Goal: Browse casually

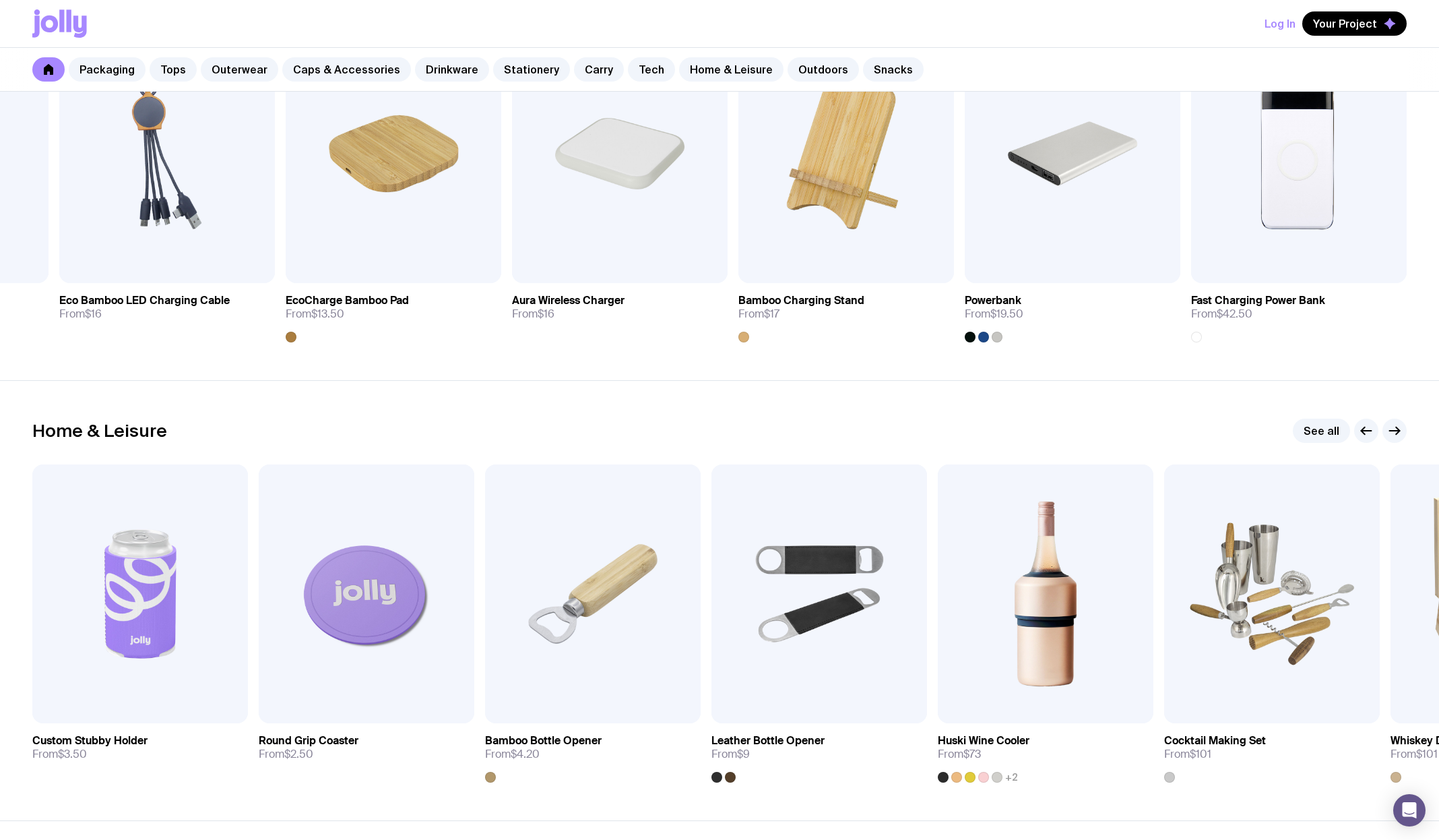
scroll to position [3414, 0]
click at [1323, 432] on link "See all" at bounding box center [1322, 432] width 57 height 25
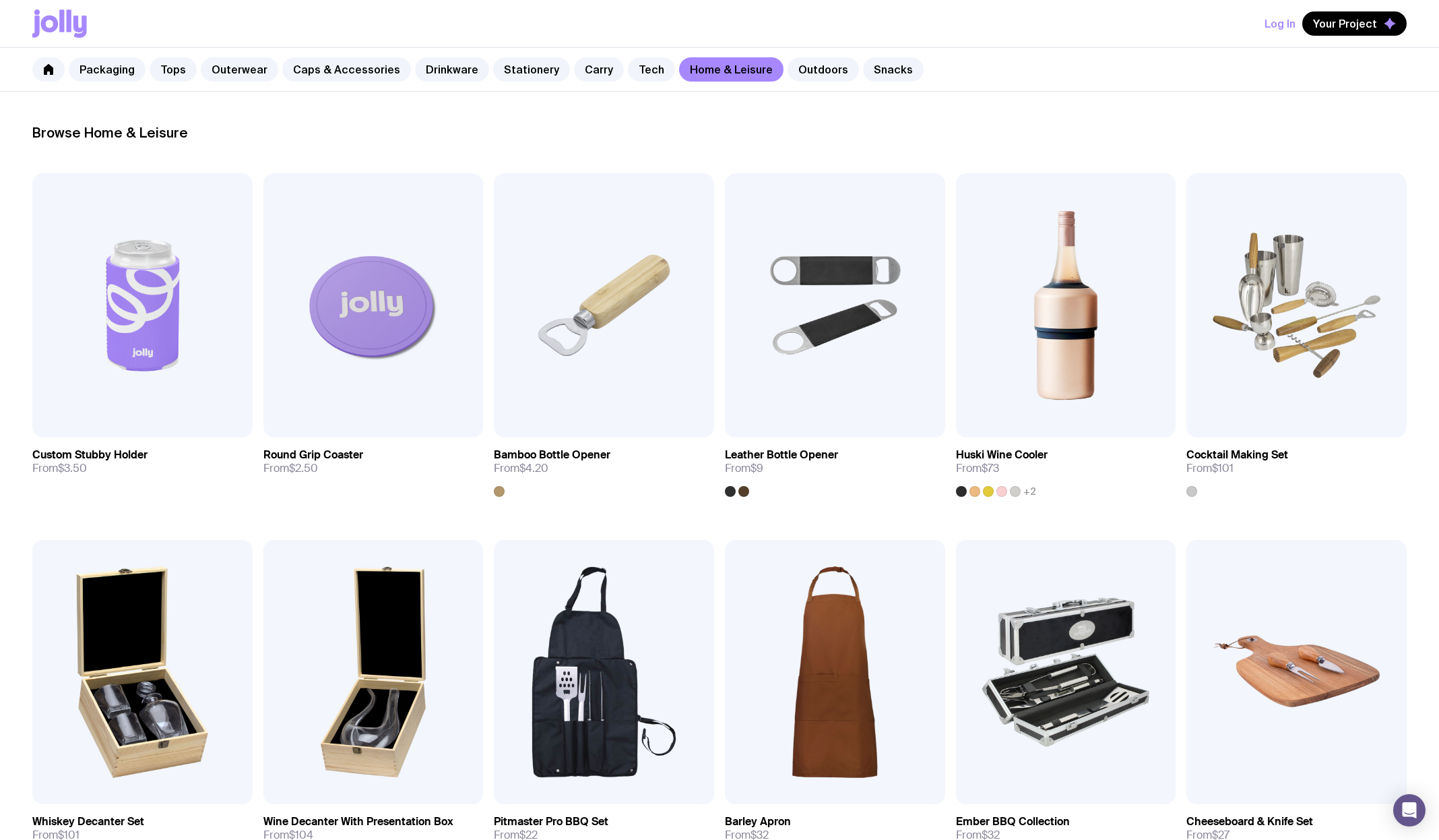
scroll to position [35, 0]
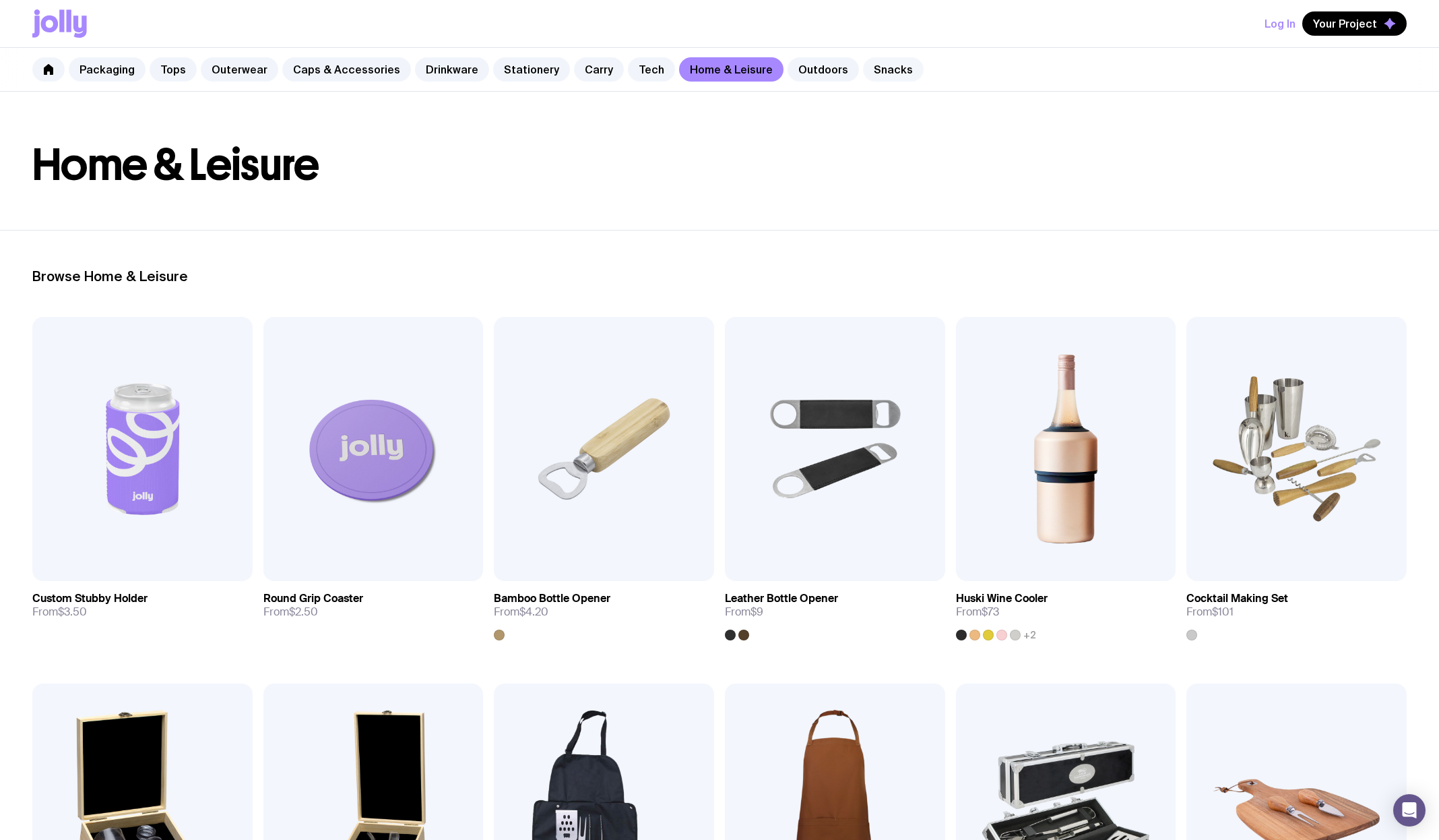
click at [872, 65] on link "Snacks" at bounding box center [894, 69] width 61 height 25
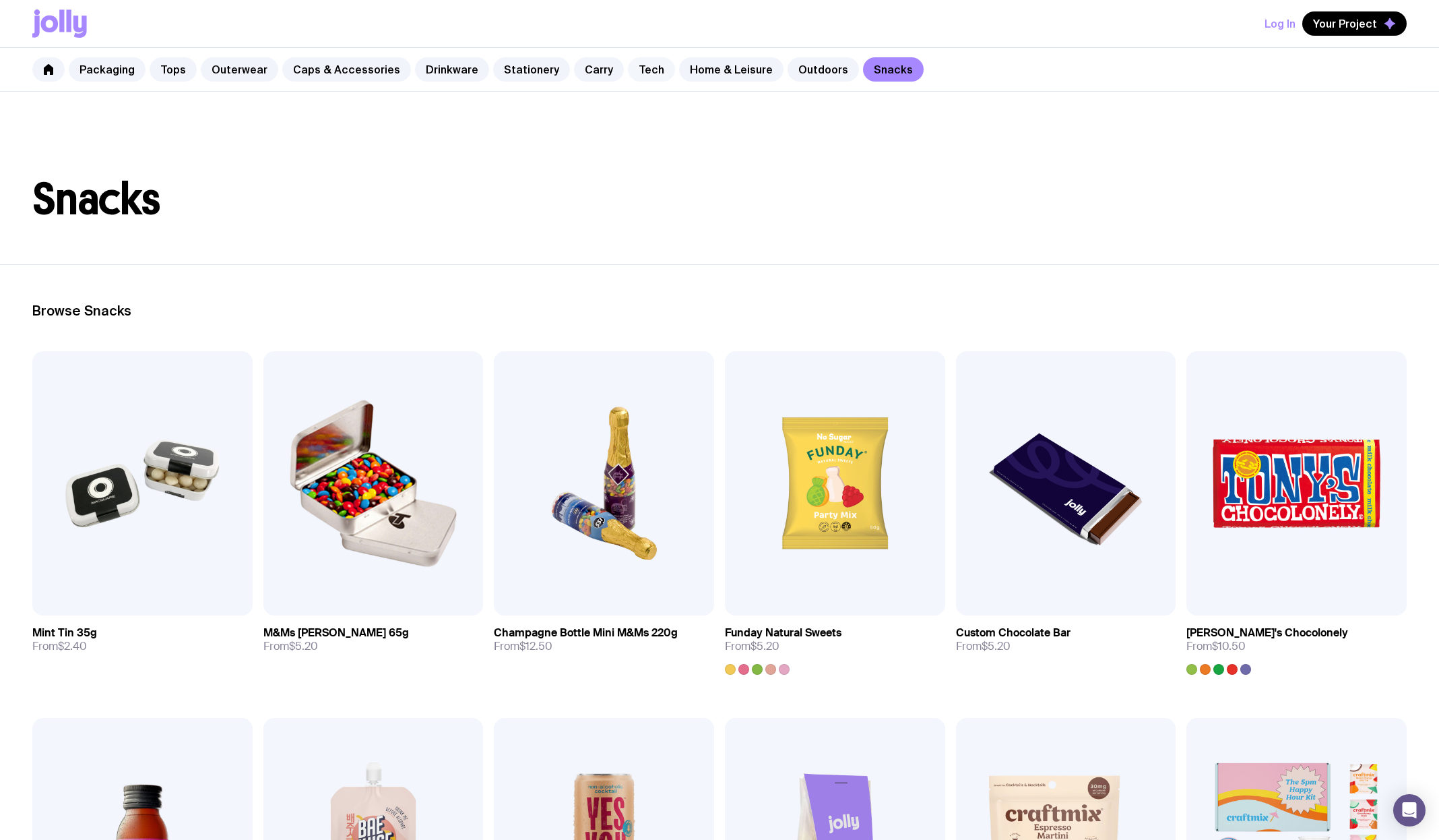
click at [628, 69] on link "Tech" at bounding box center [652, 69] width 47 height 25
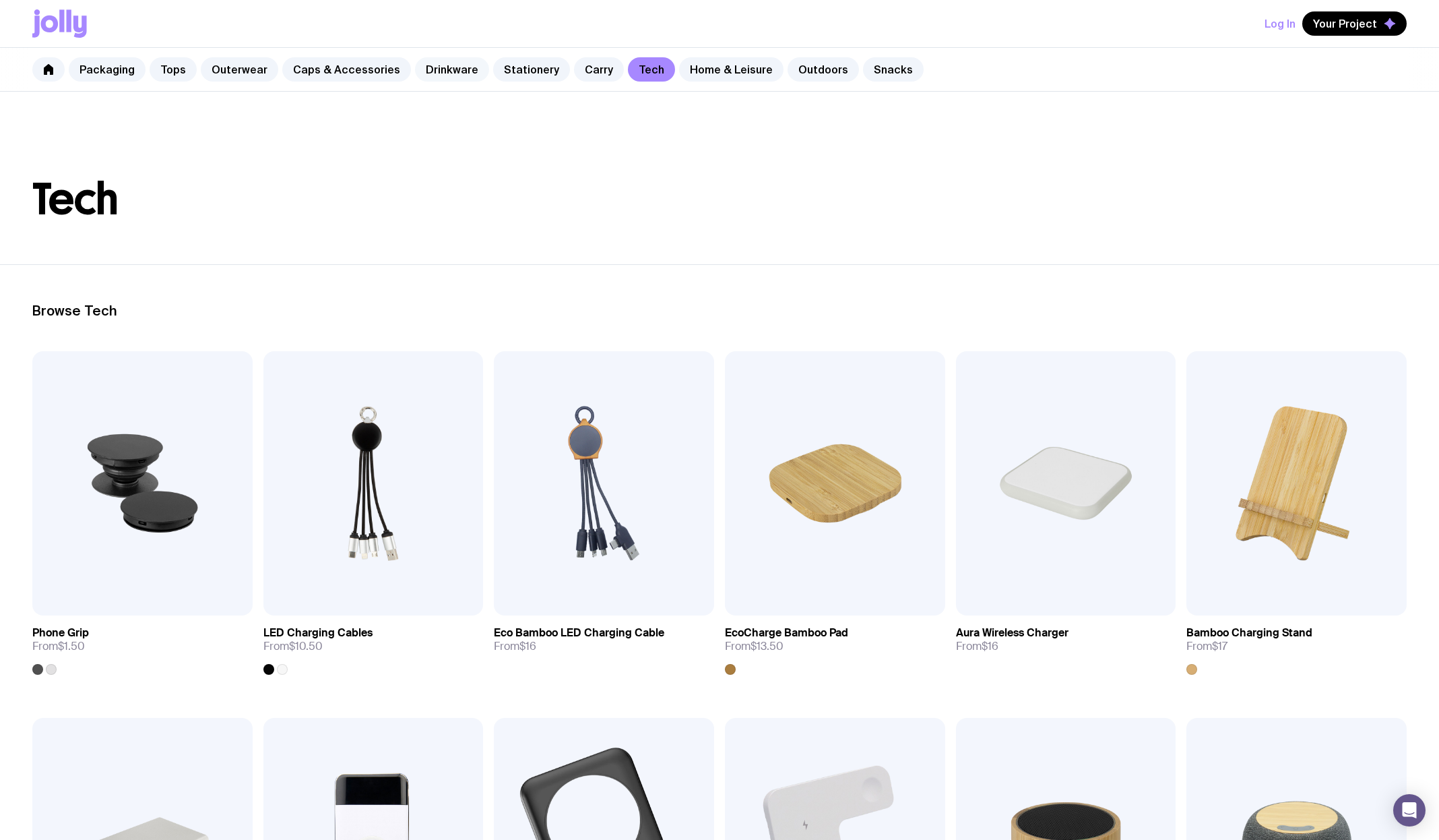
click at [428, 68] on link "Drinkware" at bounding box center [453, 69] width 75 height 25
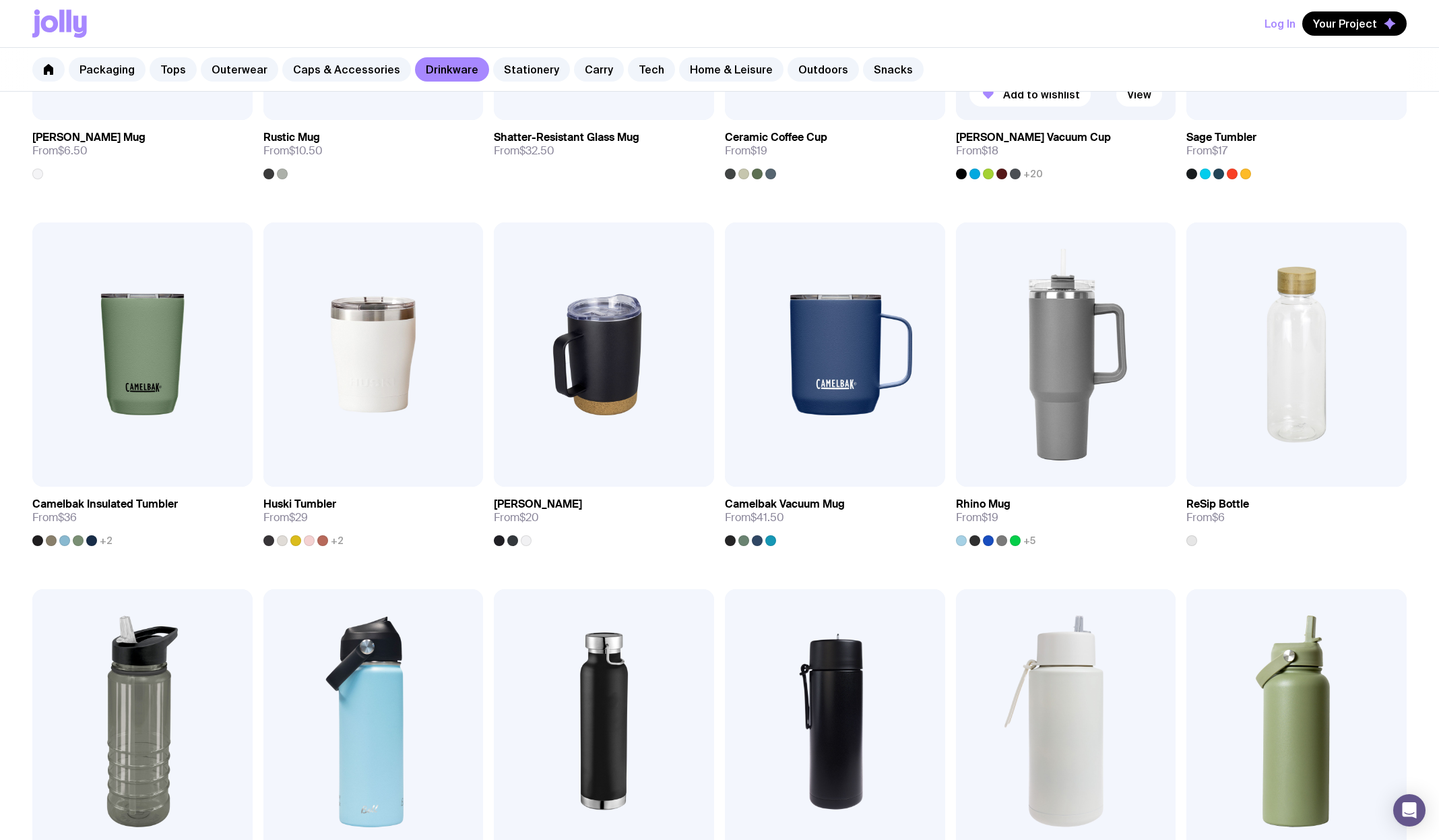
scroll to position [496, 0]
click at [374, 338] on img at bounding box center [374, 354] width 220 height 265
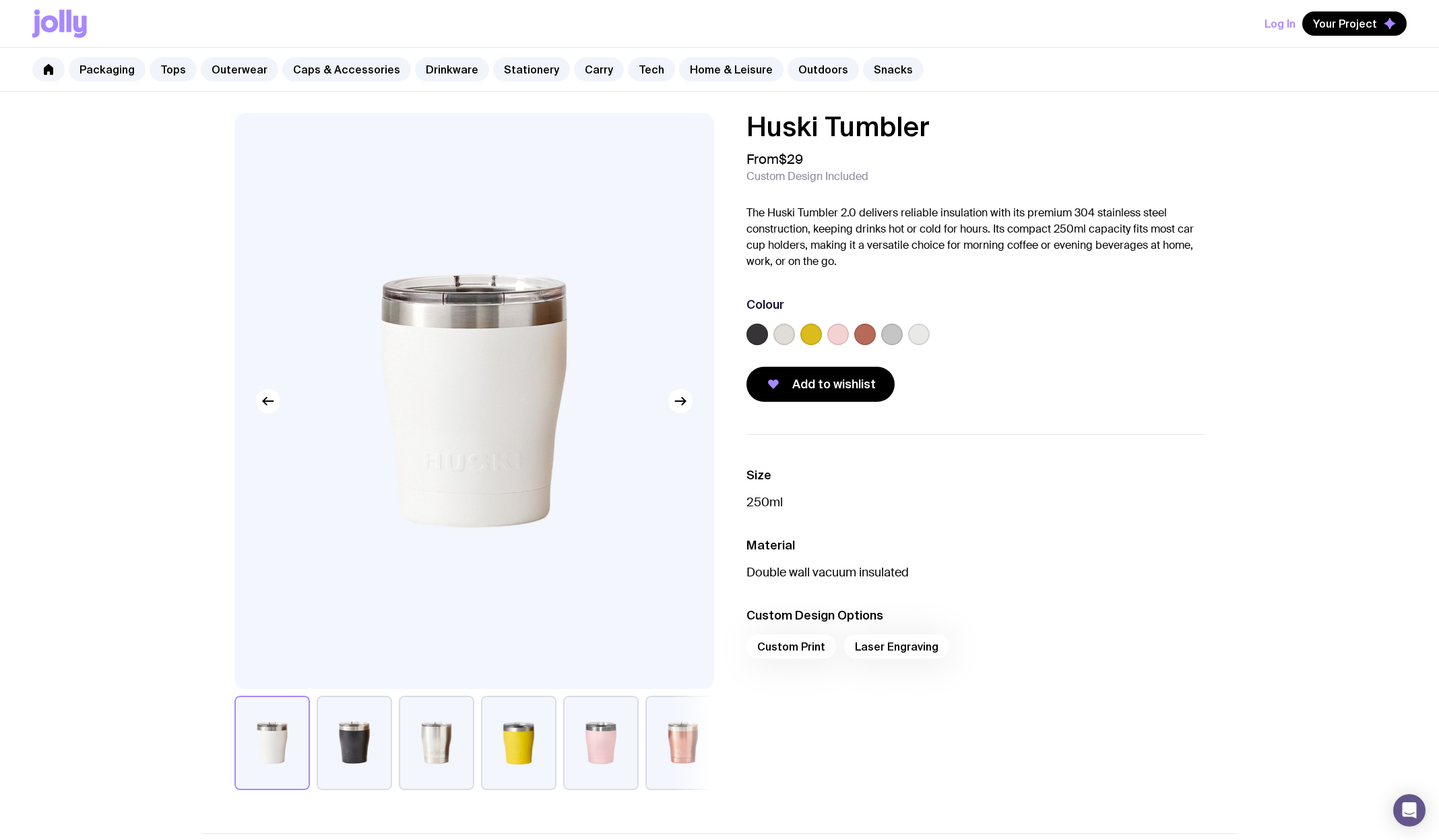
click at [671, 747] on button "button" at bounding box center [683, 743] width 75 height 95
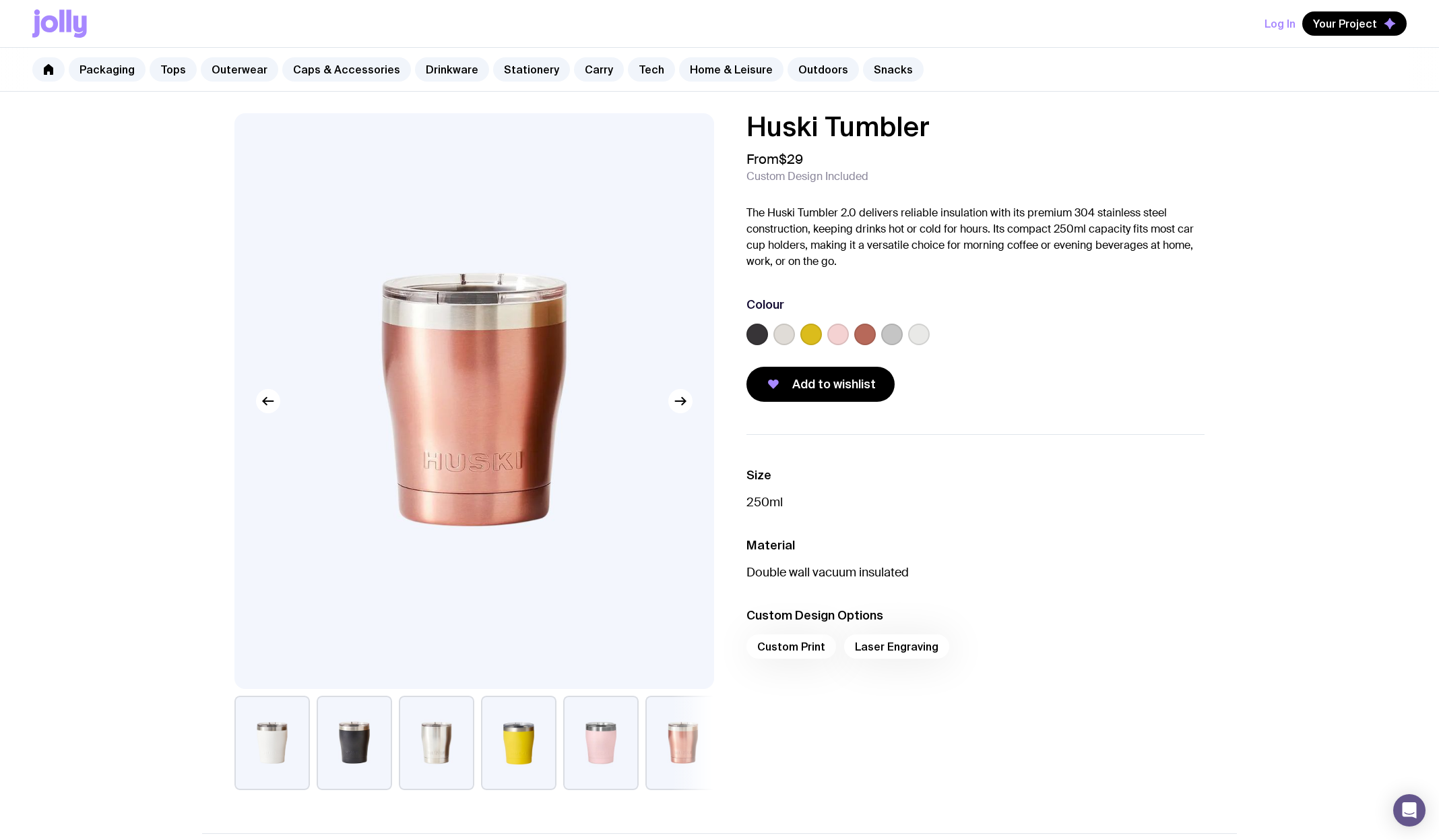
click at [361, 749] on button "button" at bounding box center [354, 743] width 75 height 95
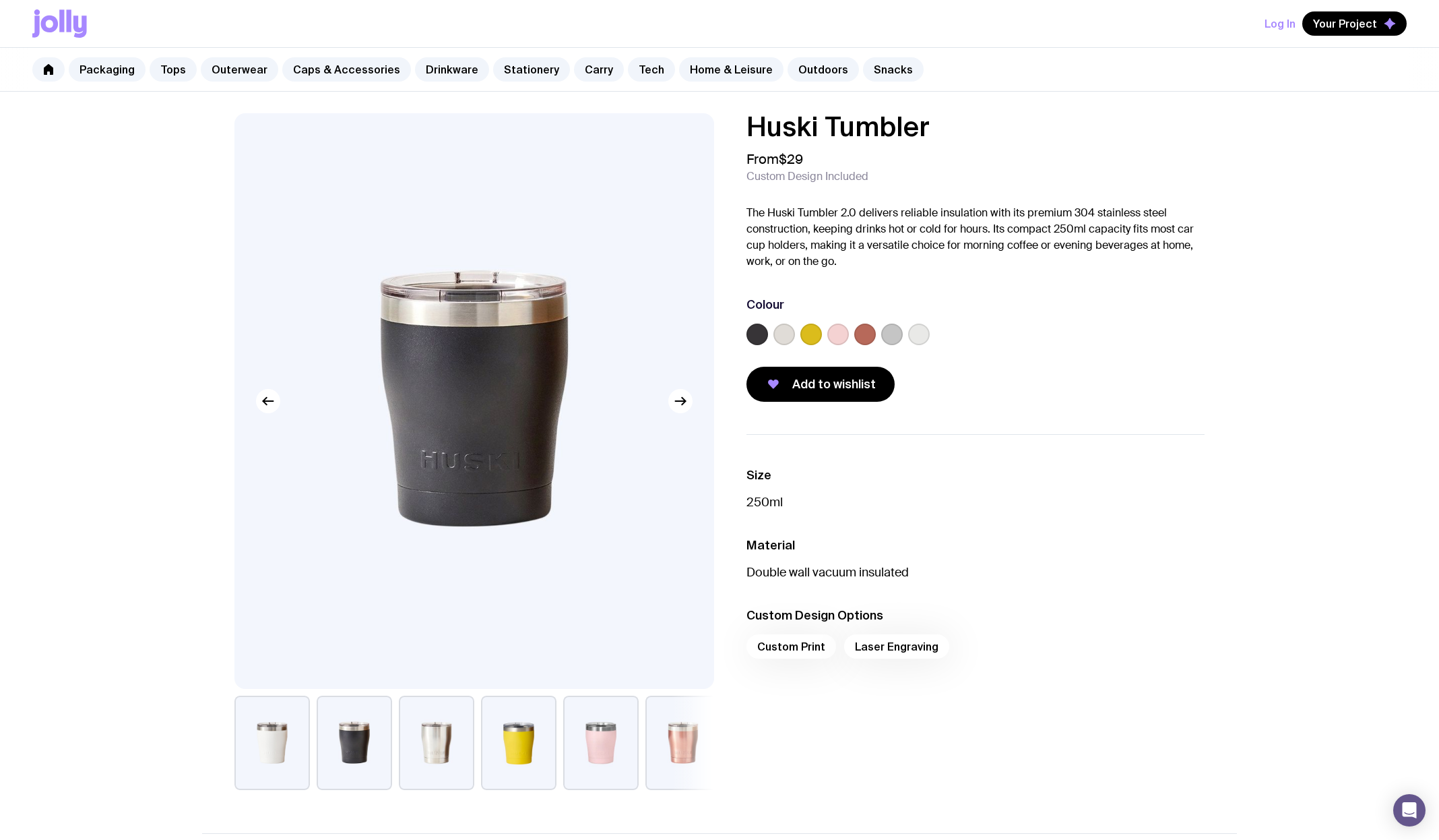
click at [895, 334] on label at bounding box center [893, 335] width 22 height 22
click at [0, 0] on input "radio" at bounding box center [0, 0] width 0 height 0
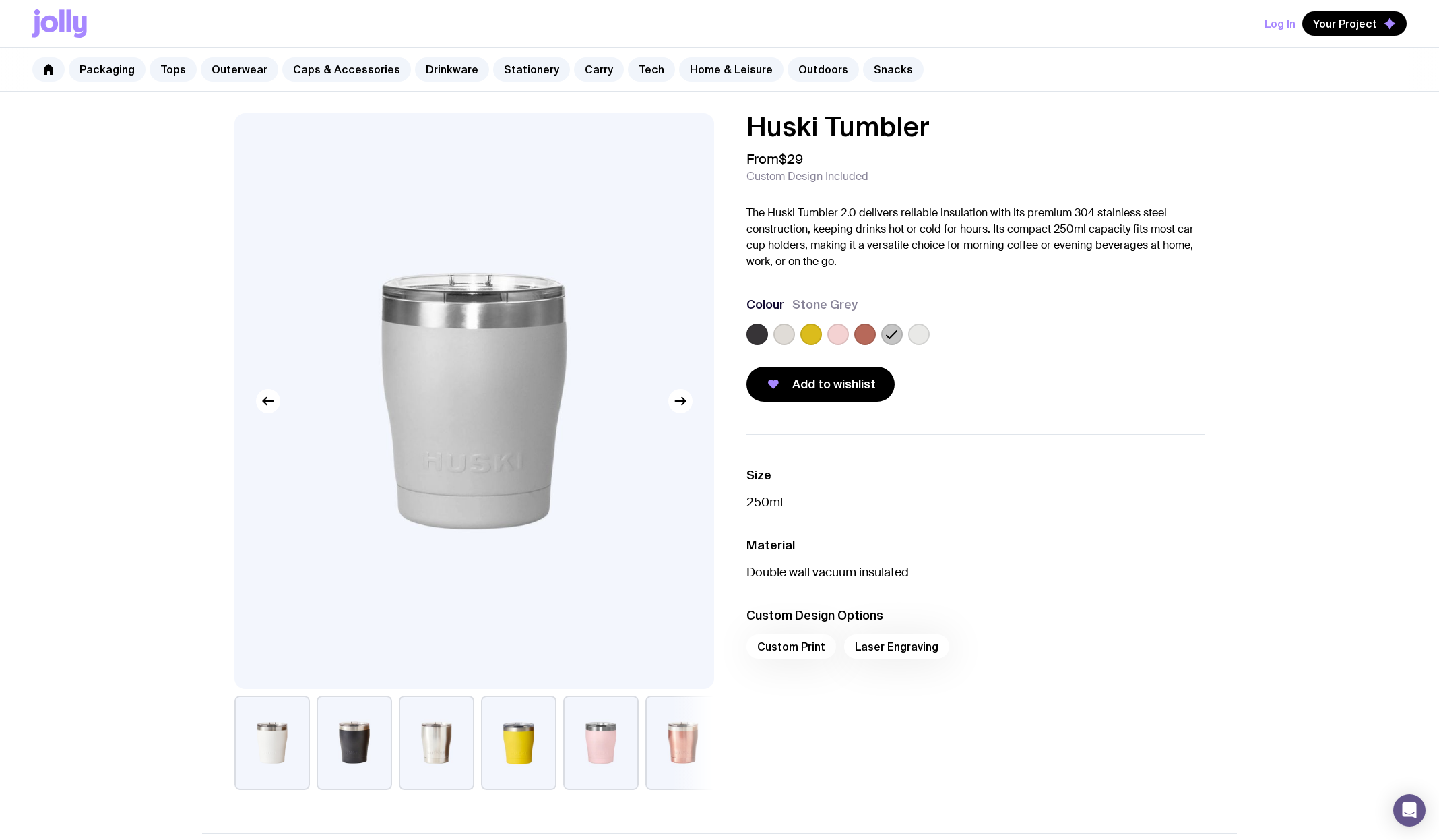
click at [791, 336] on label at bounding box center [784, 335] width 22 height 22
click at [0, 0] on input "radio" at bounding box center [0, 0] width 0 height 0
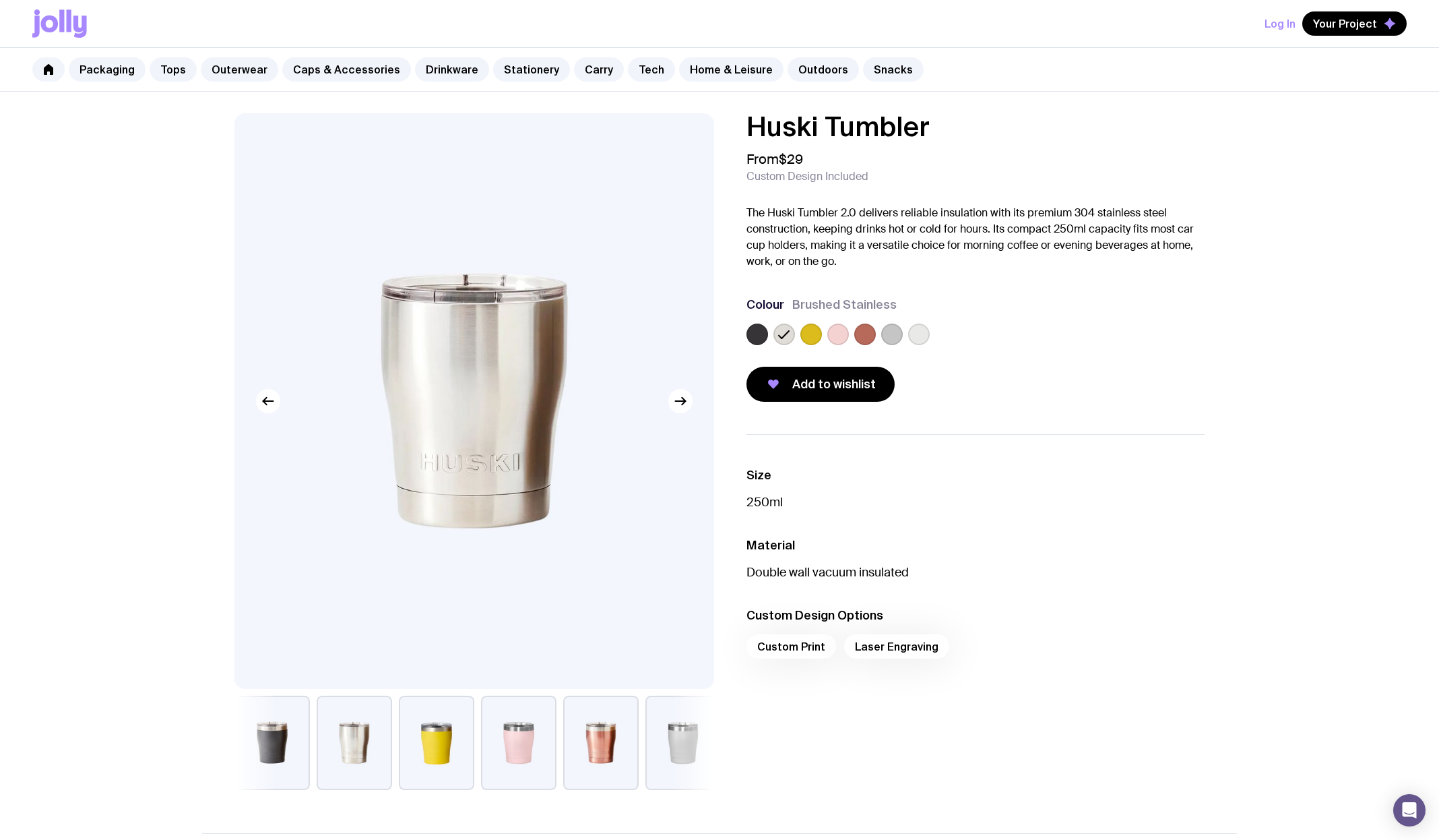
click at [900, 339] on label at bounding box center [893, 335] width 22 height 22
click at [0, 0] on input "radio" at bounding box center [0, 0] width 0 height 0
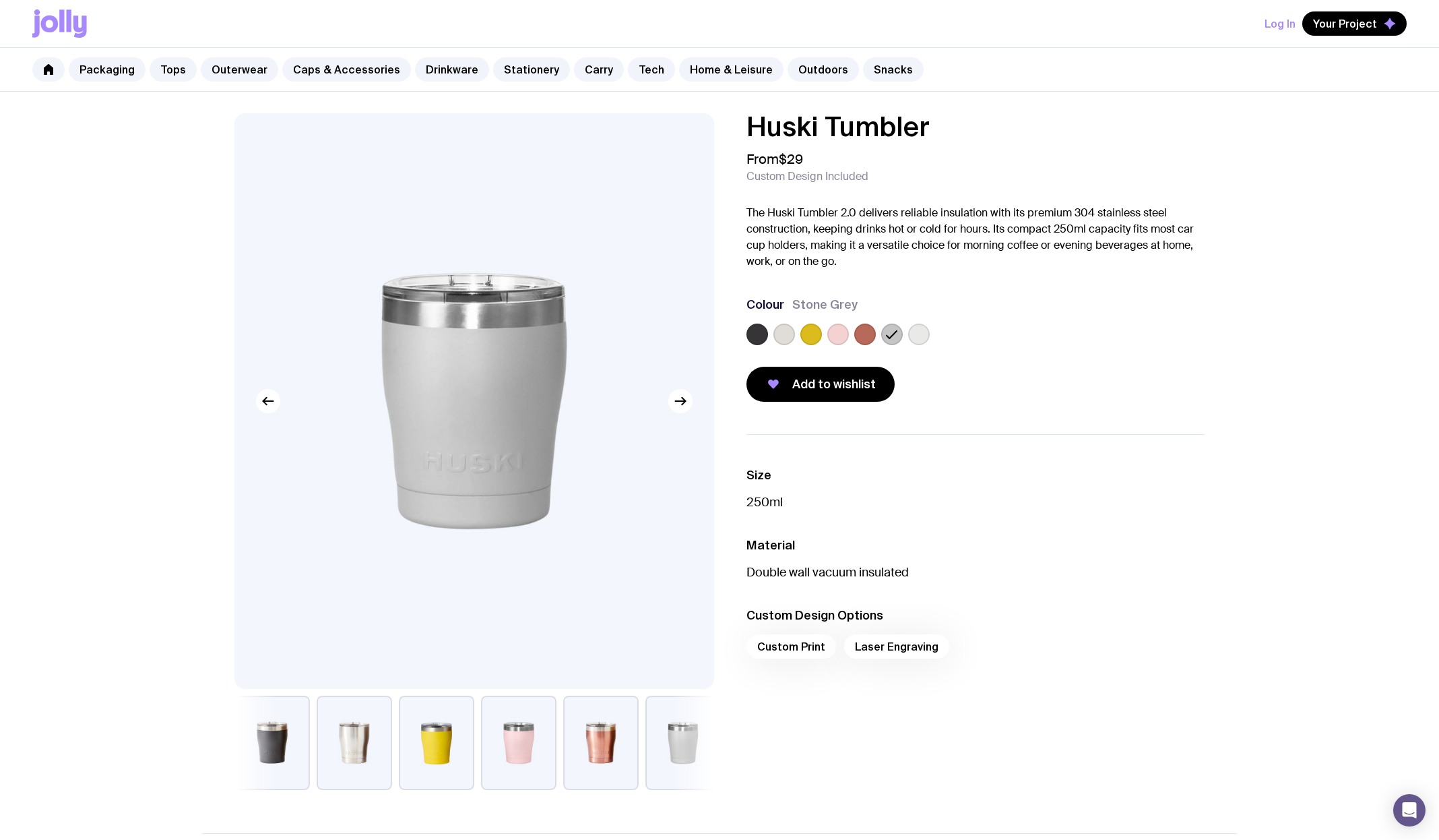
click at [924, 337] on label at bounding box center [919, 335] width 22 height 22
click at [0, 0] on input "radio" at bounding box center [0, 0] width 0 height 0
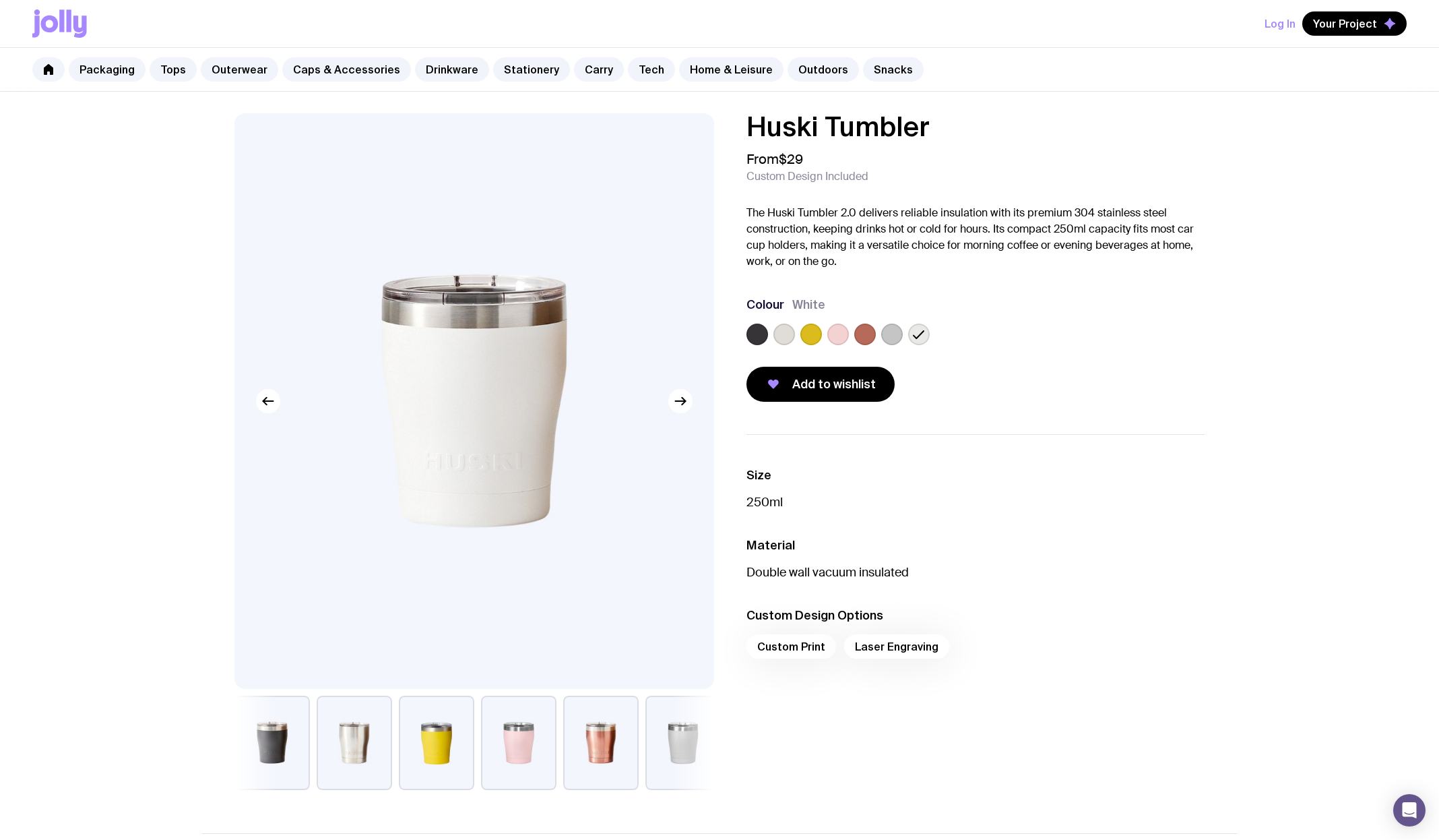
click at [894, 337] on label at bounding box center [893, 335] width 22 height 22
click at [0, 0] on input "radio" at bounding box center [0, 0] width 0 height 0
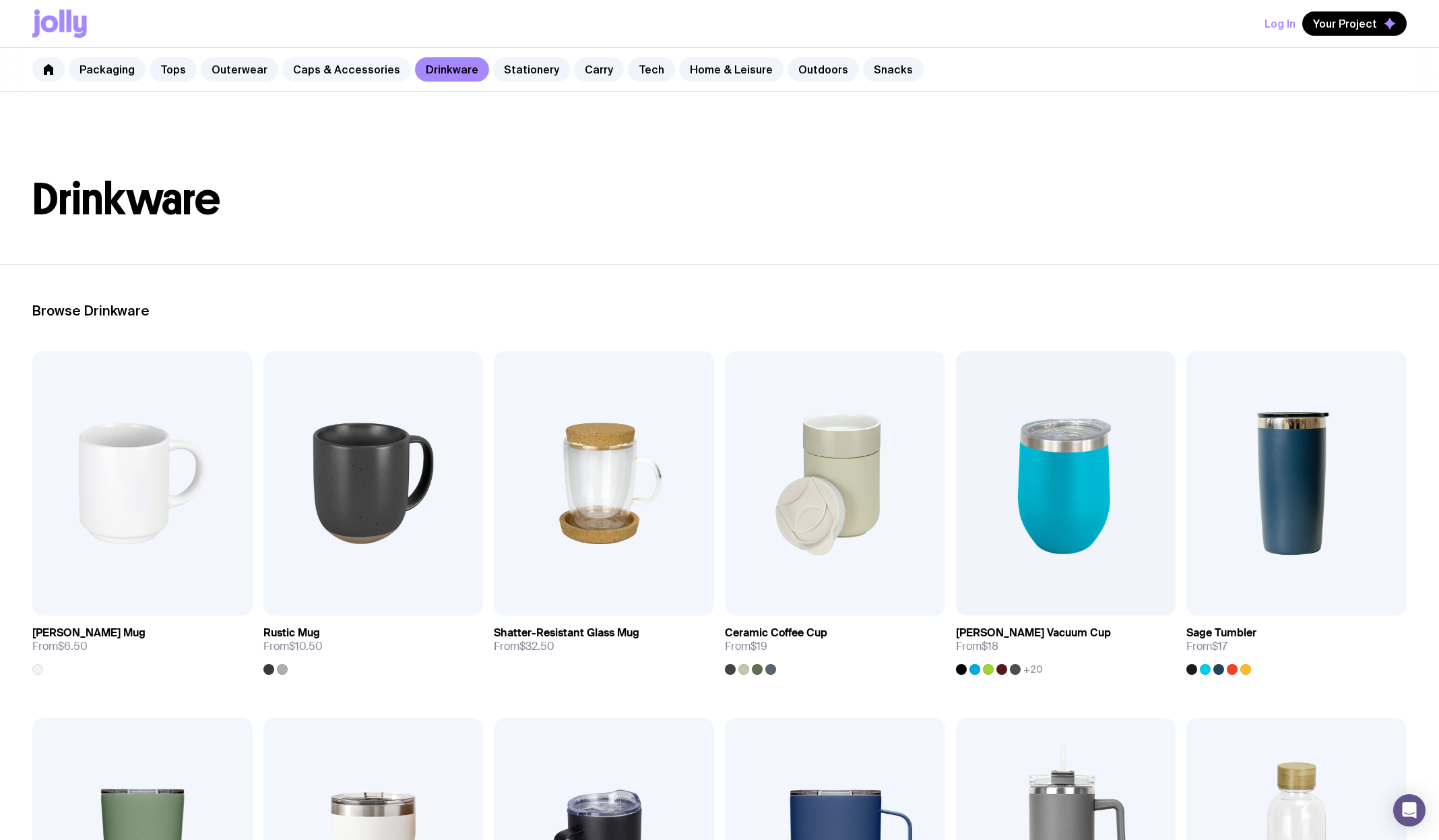
click at [313, 62] on link "Caps & Accessories" at bounding box center [347, 69] width 129 height 25
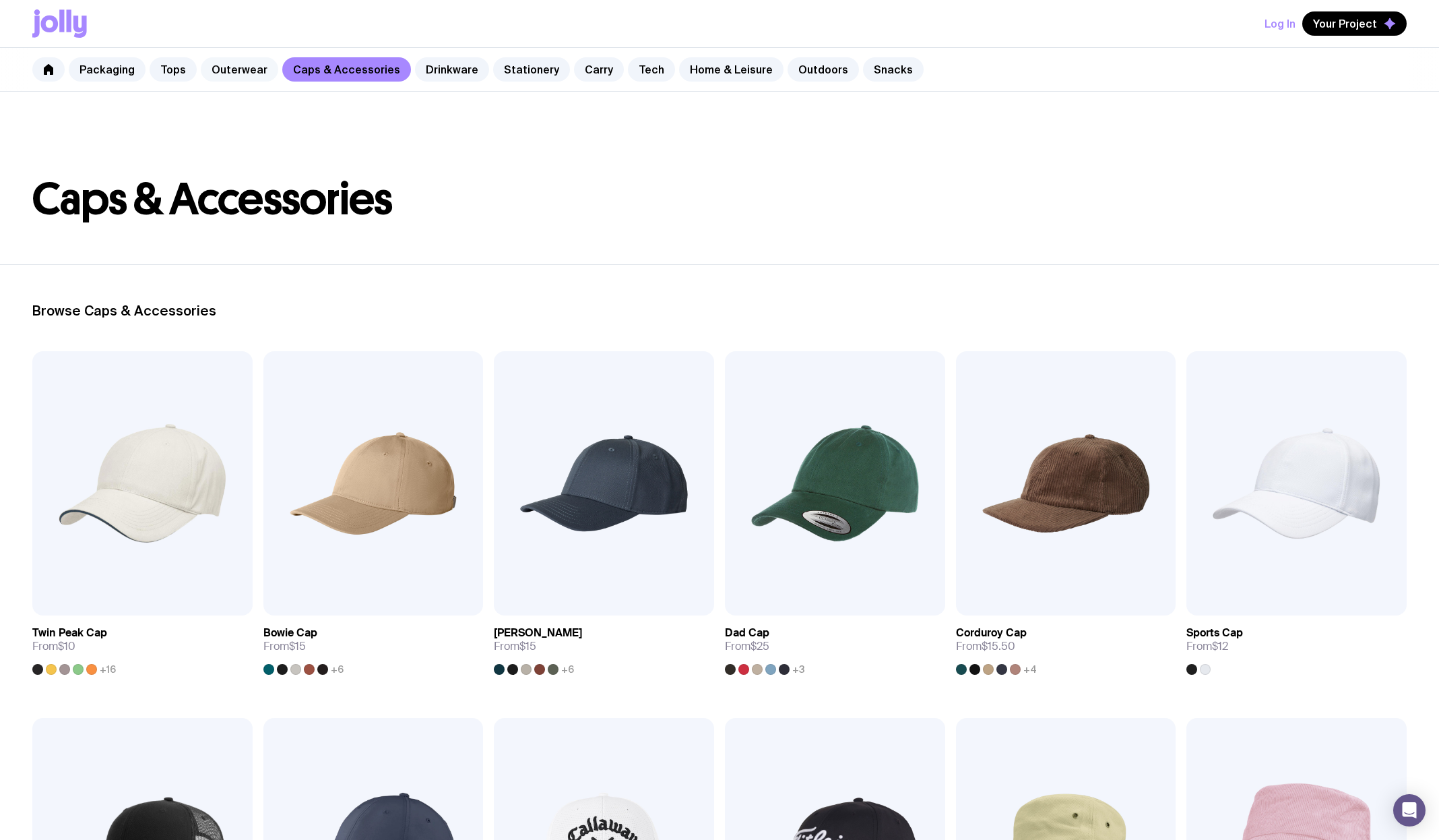
click at [223, 69] on link "Outerwear" at bounding box center [239, 69] width 77 height 25
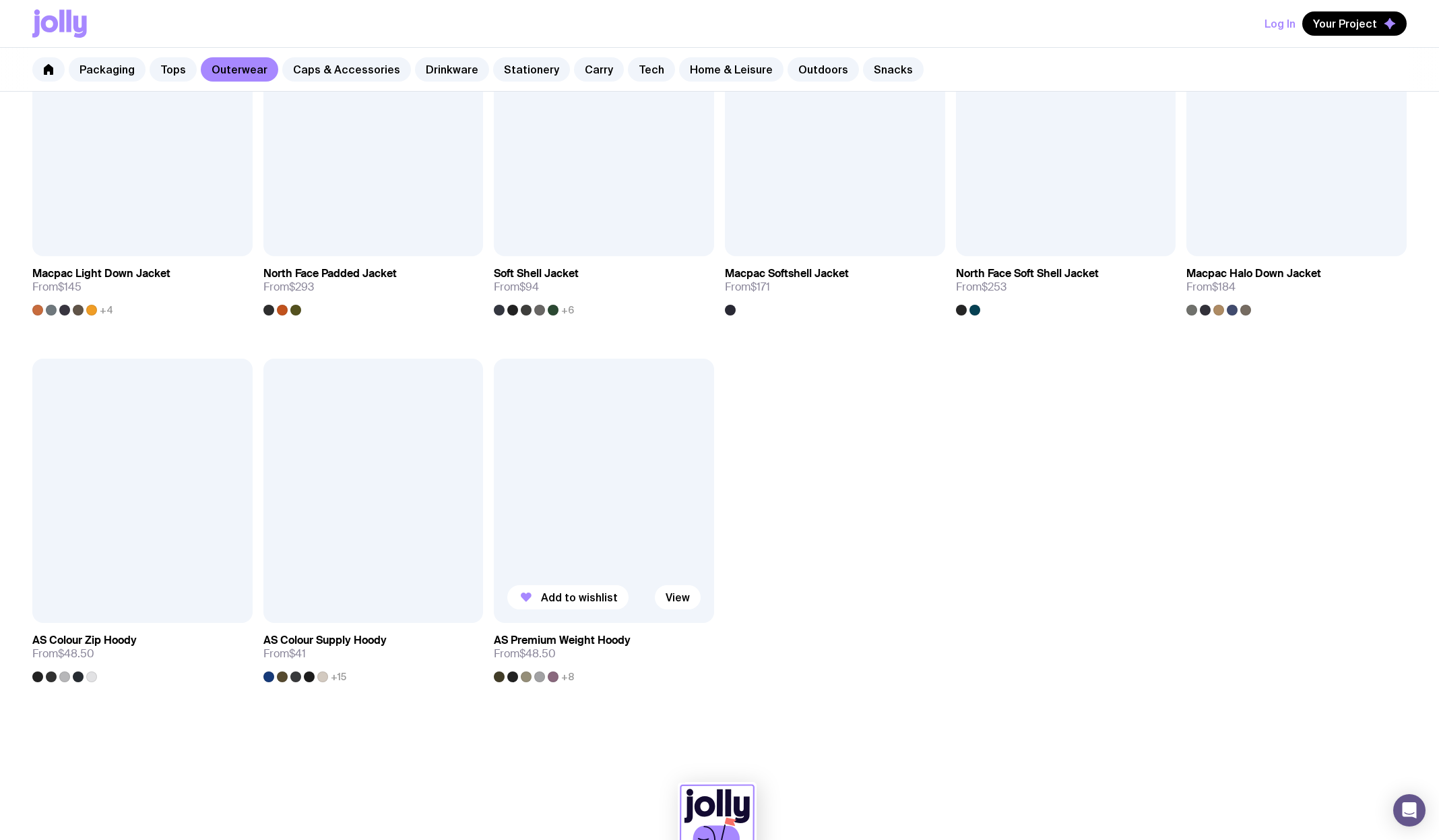
scroll to position [1089, 0]
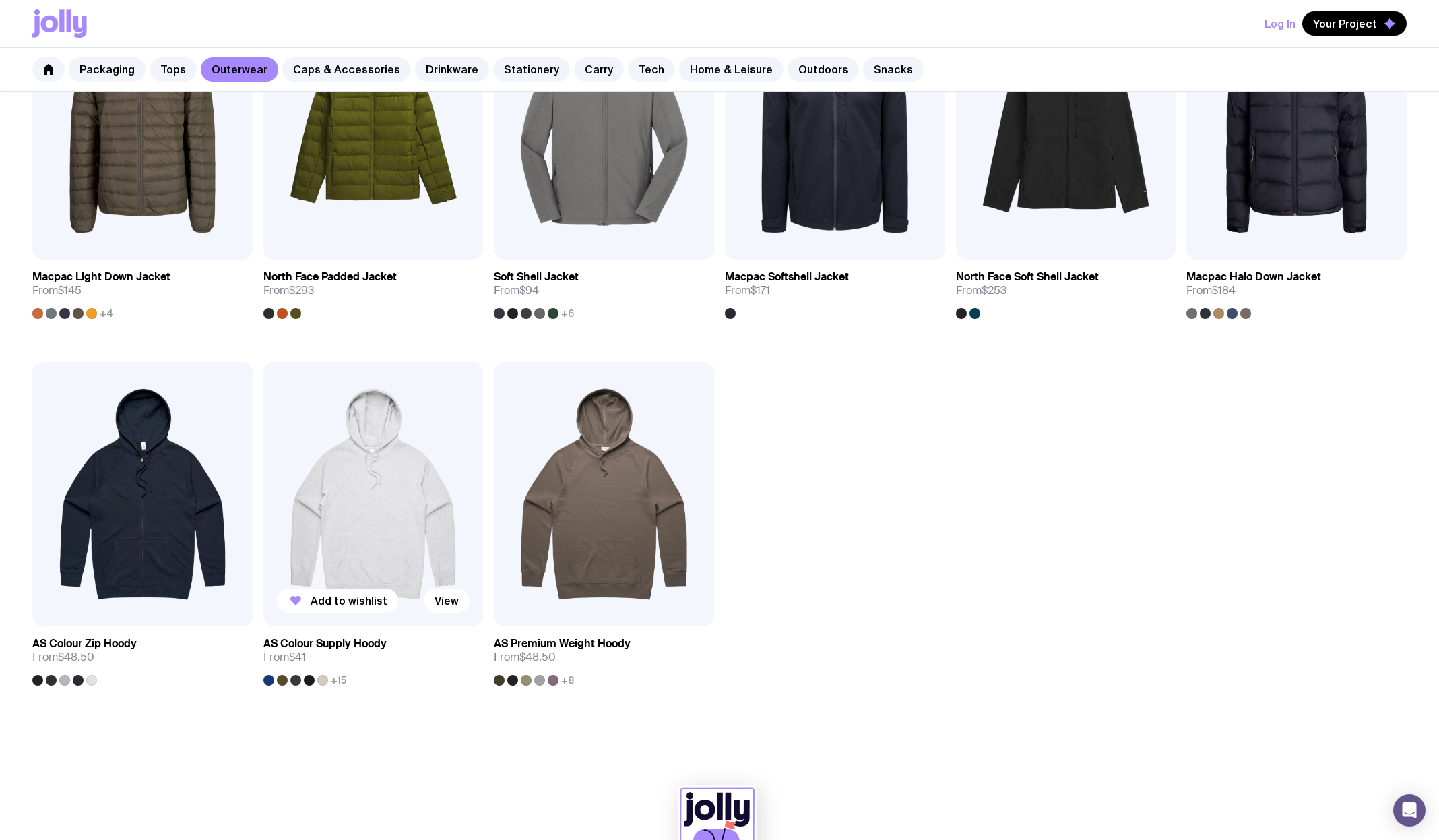
click at [391, 472] on img at bounding box center [374, 494] width 220 height 265
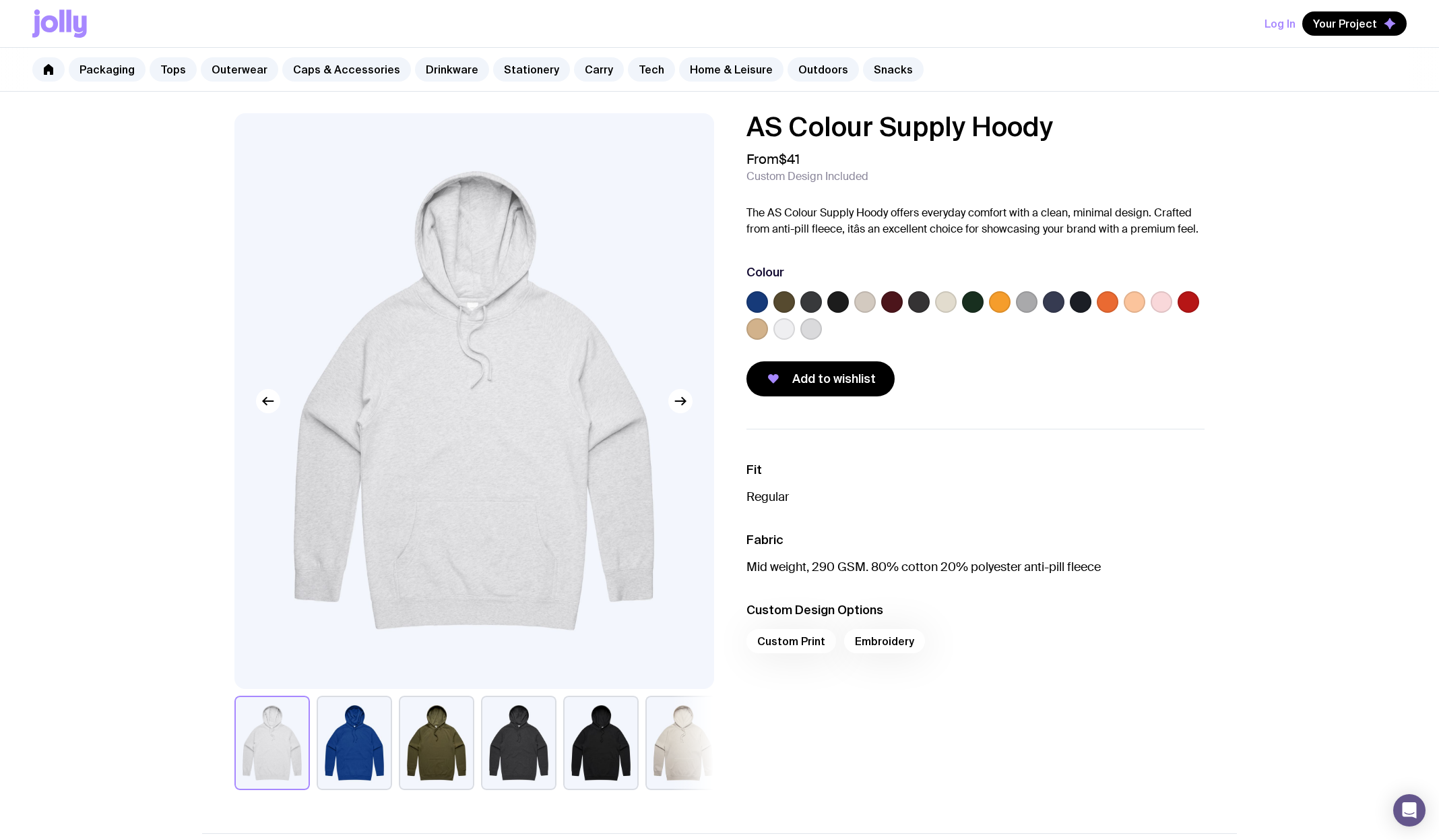
scroll to position [3, 0]
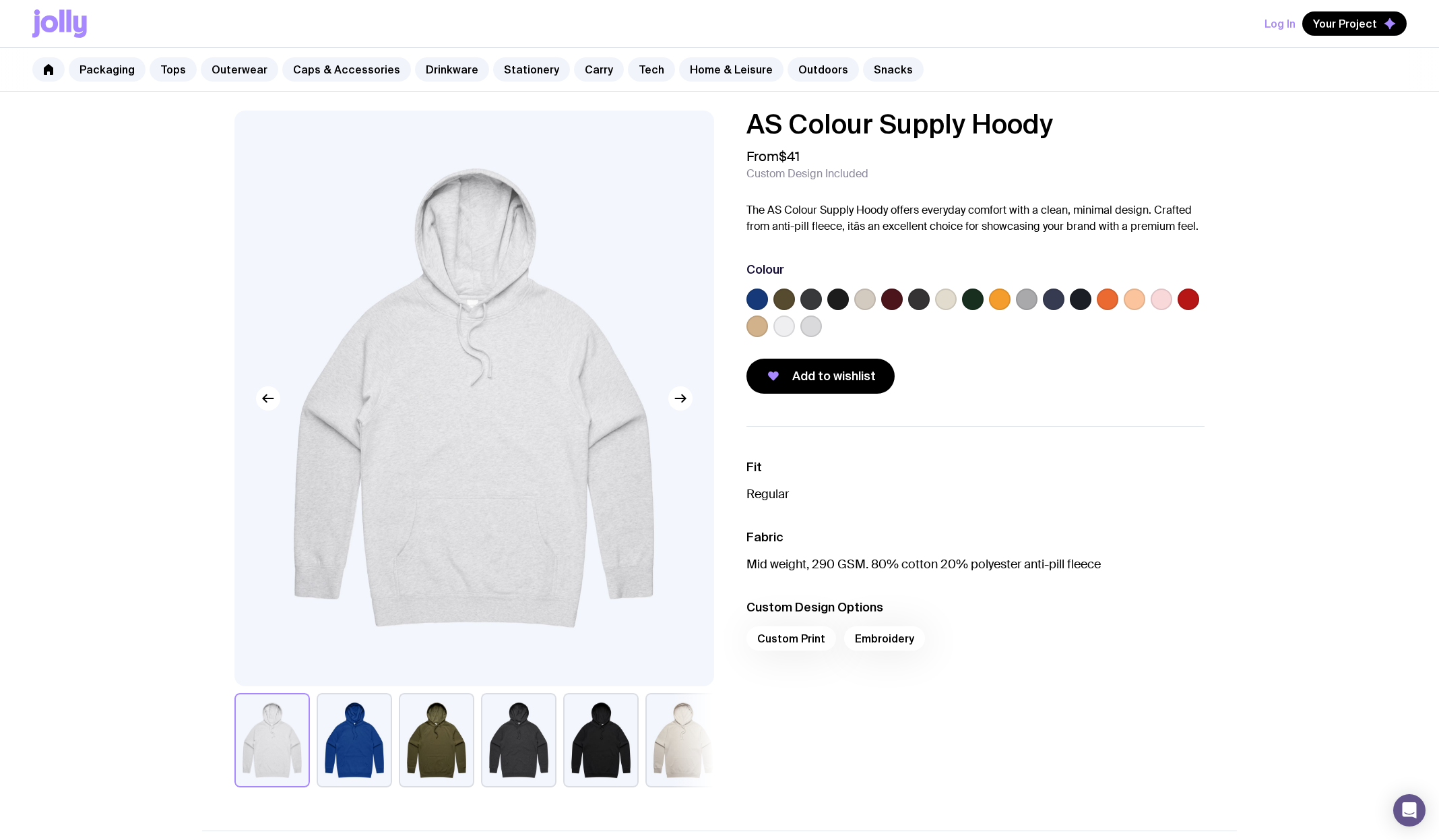
click at [754, 298] on label at bounding box center [757, 299] width 22 height 22
click at [0, 0] on input "radio" at bounding box center [0, 0] width 0 height 0
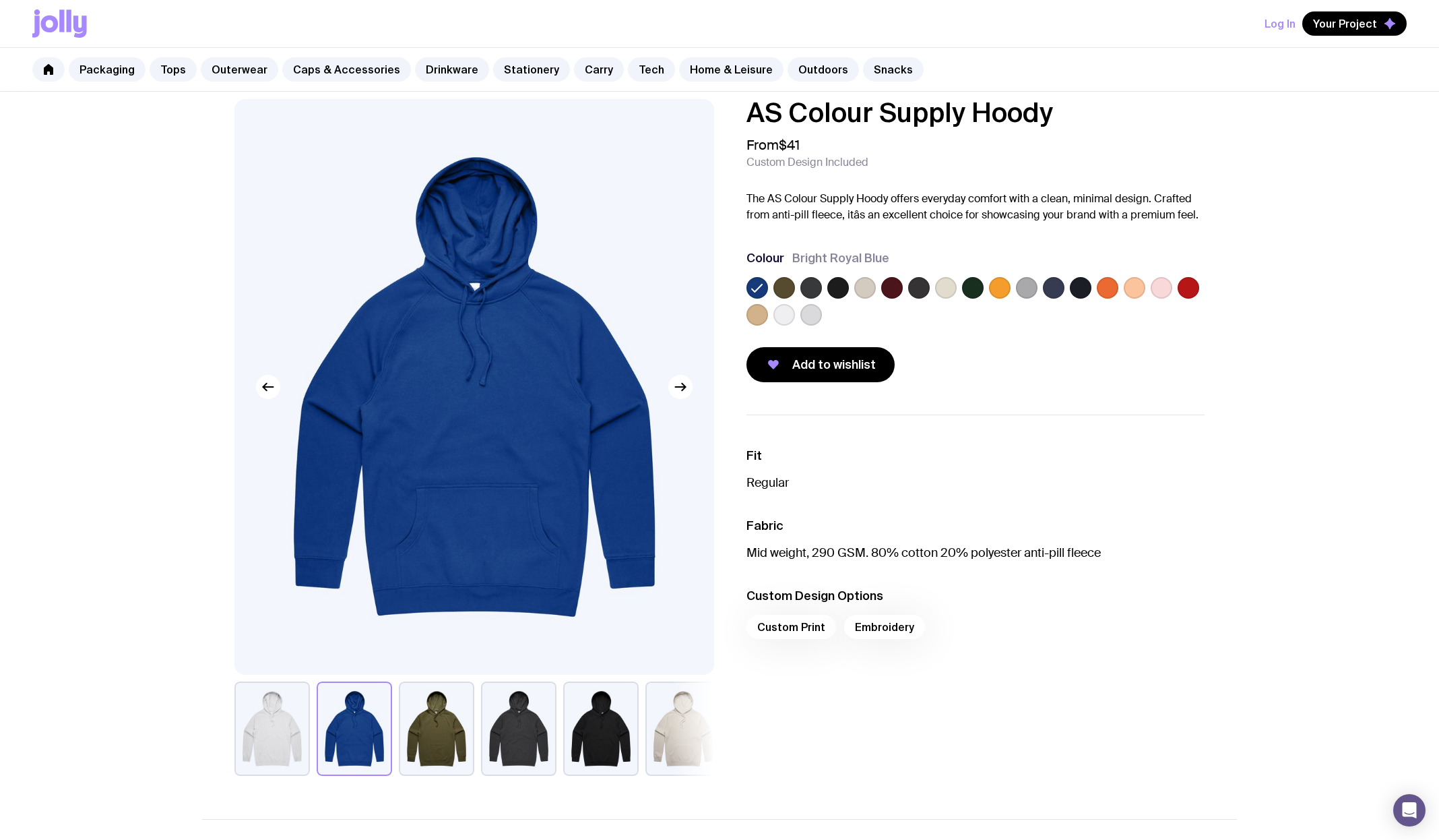
scroll to position [19, 0]
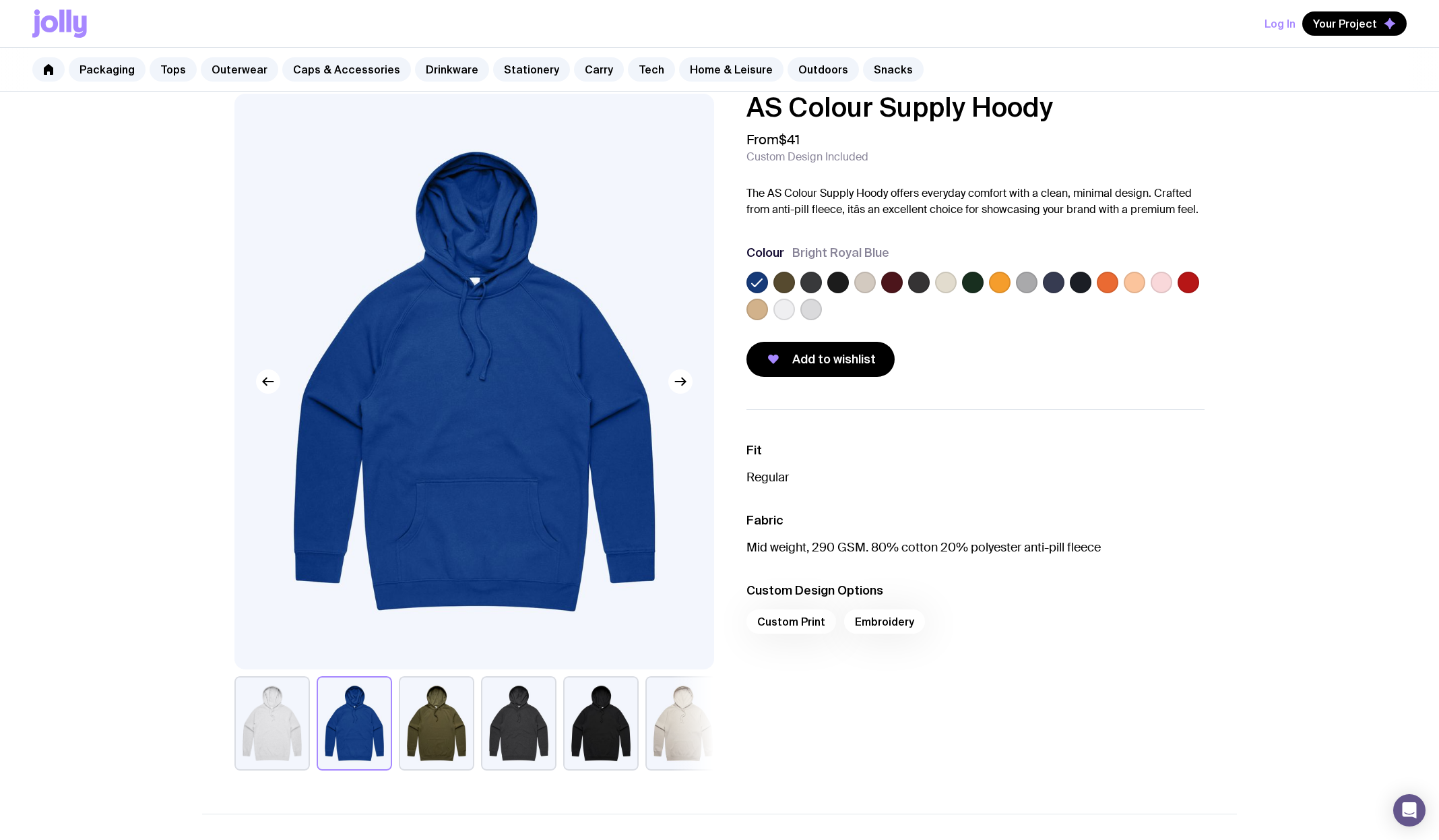
click at [780, 313] on label at bounding box center [784, 309] width 22 height 22
click at [0, 0] on input "radio" at bounding box center [0, 0] width 0 height 0
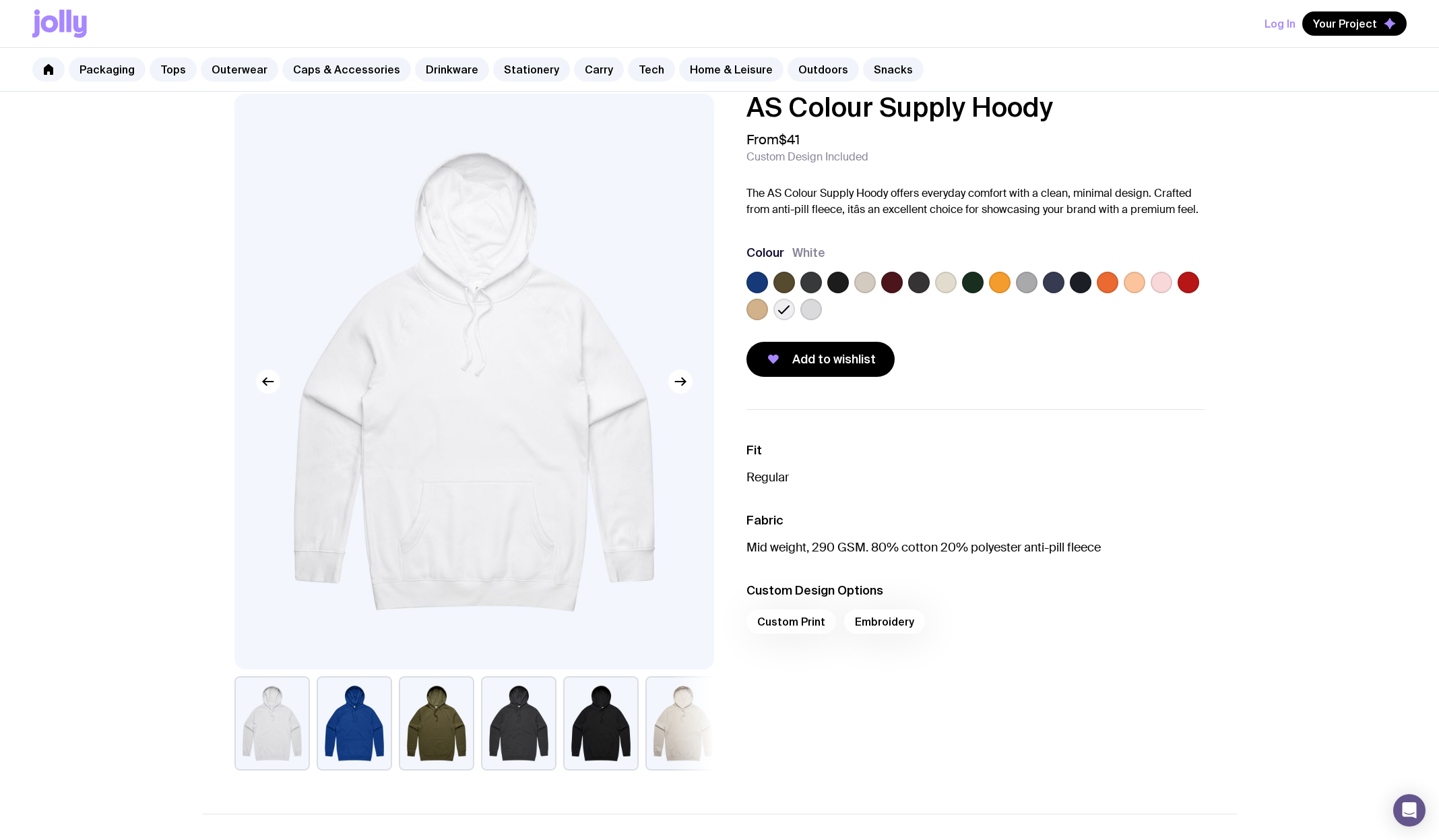
click at [804, 312] on label at bounding box center [812, 309] width 22 height 22
click at [0, 0] on input "radio" at bounding box center [0, 0] width 0 height 0
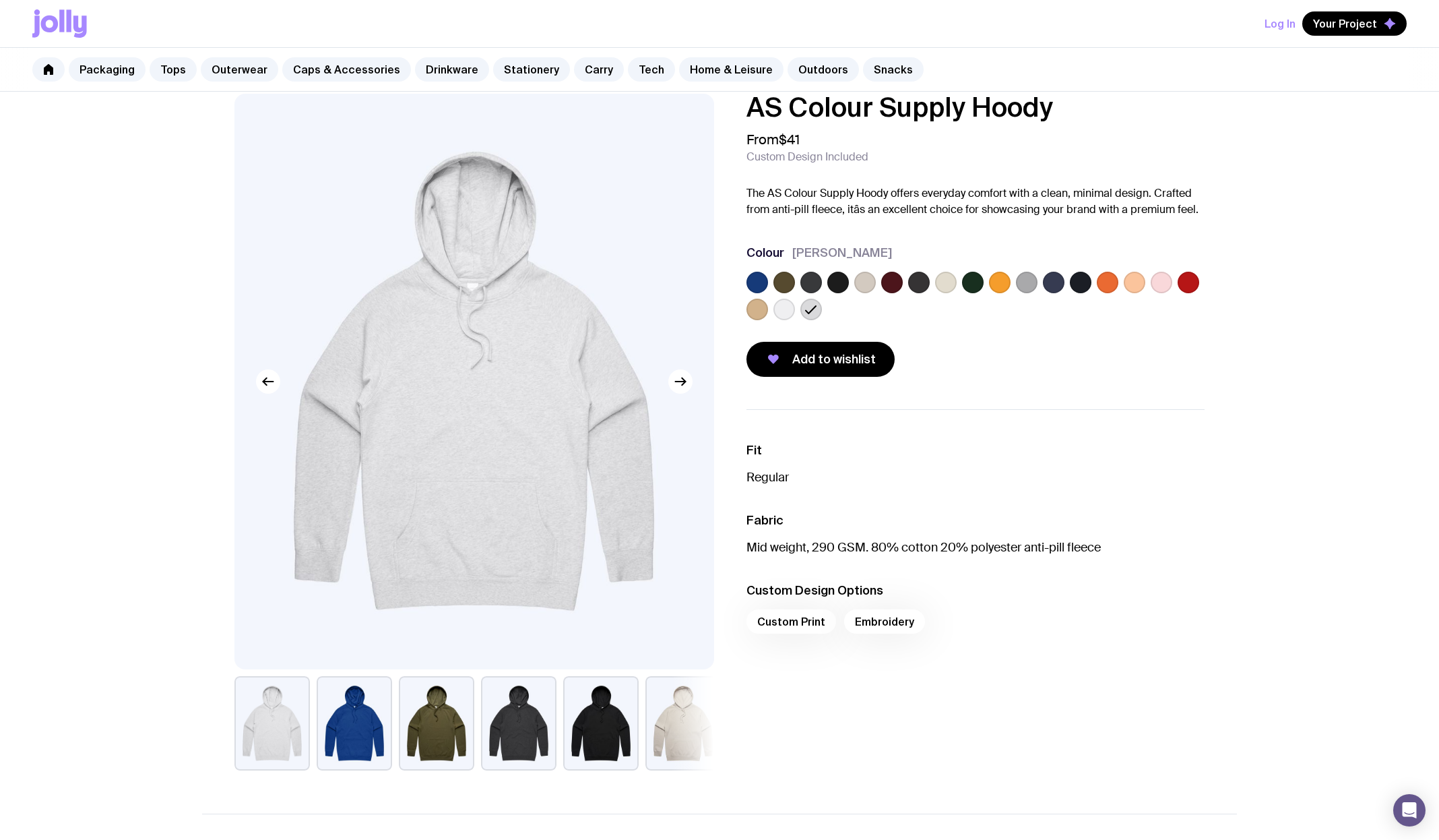
click at [865, 285] on label at bounding box center [865, 283] width 22 height 22
click at [0, 0] on input "radio" at bounding box center [0, 0] width 0 height 0
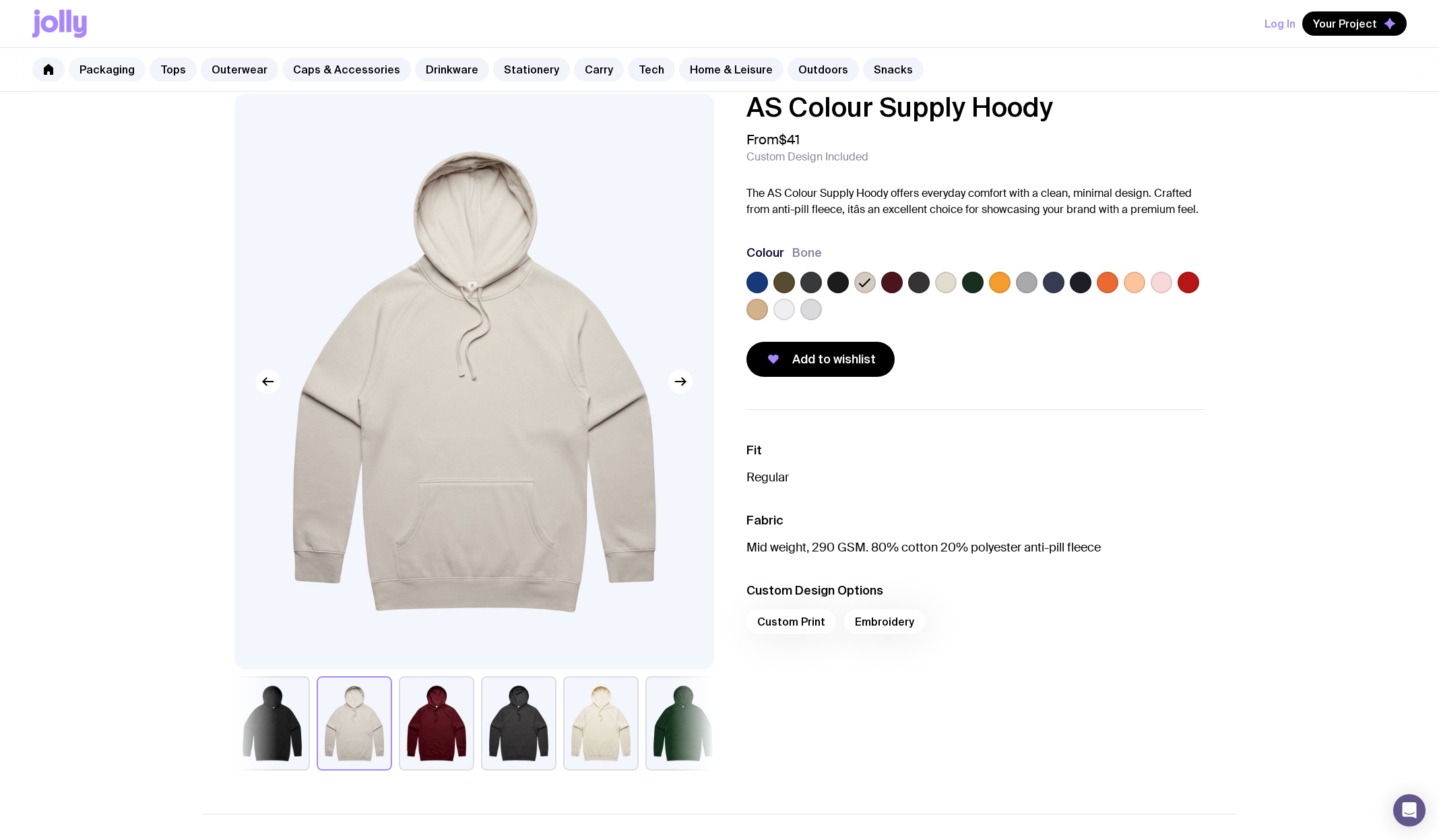
click at [116, 67] on link "Packaging" at bounding box center [107, 69] width 77 height 25
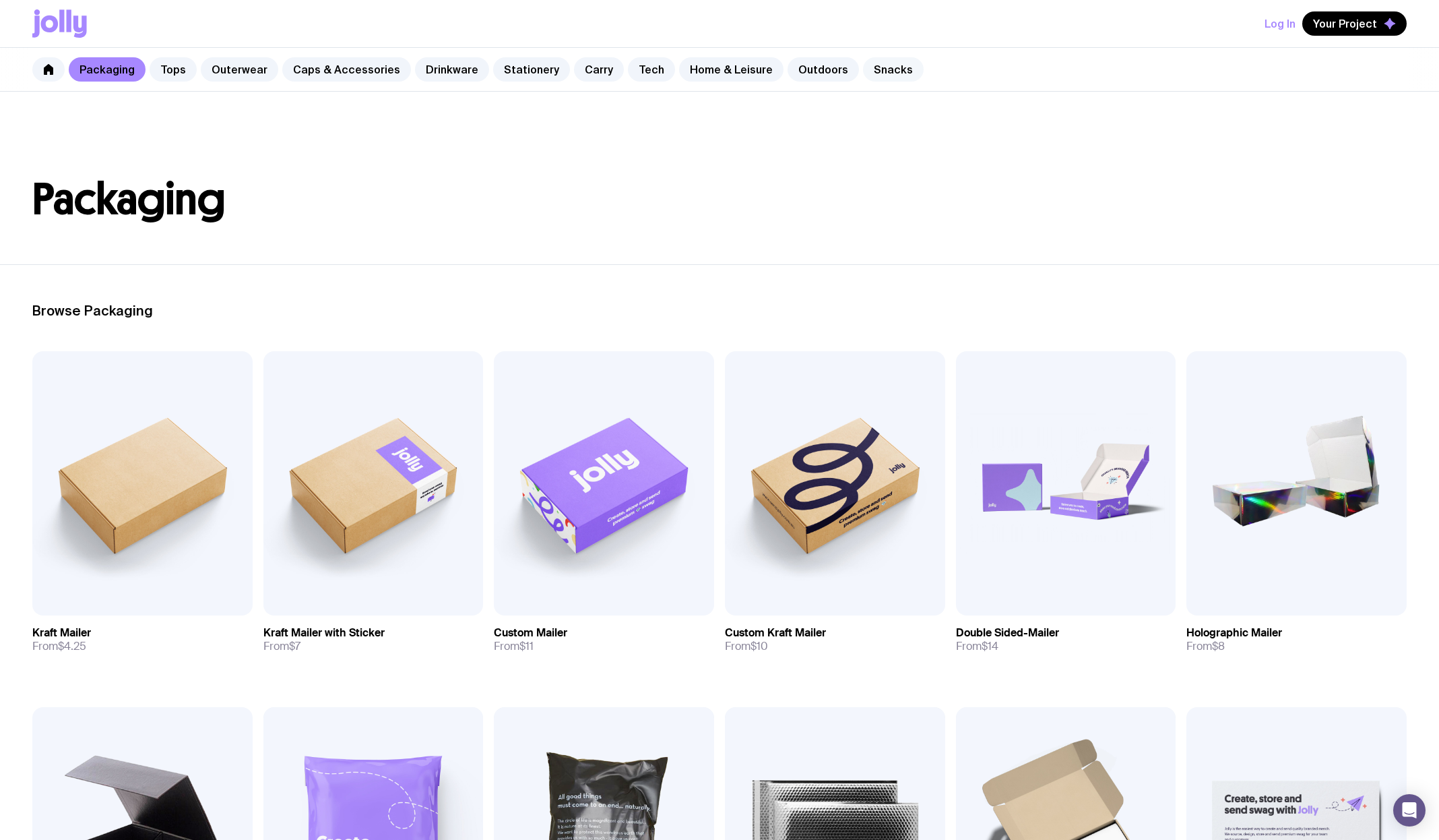
click at [869, 69] on link "Snacks" at bounding box center [894, 69] width 61 height 25
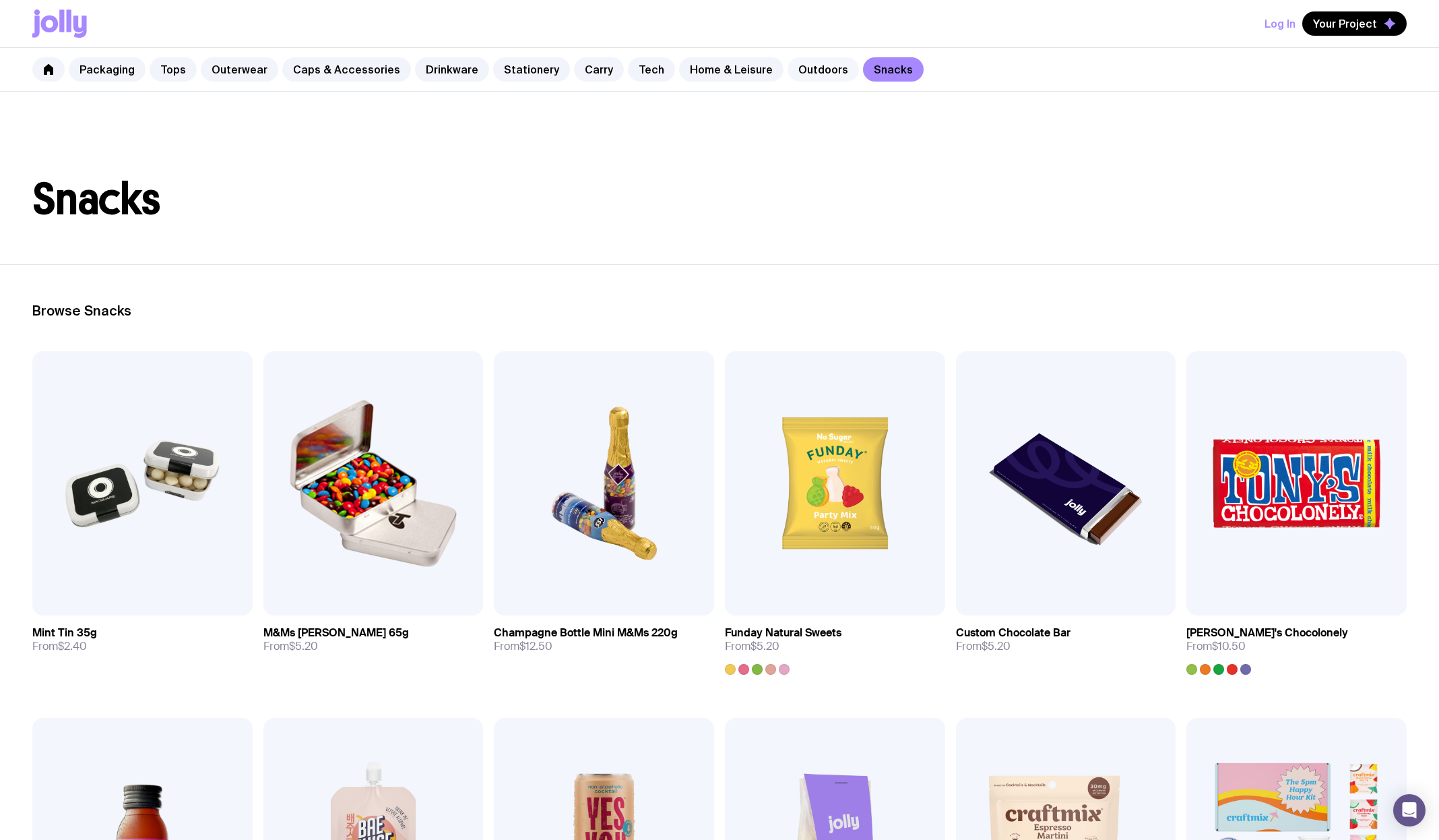
click at [819, 69] on link "Outdoors" at bounding box center [824, 69] width 72 height 25
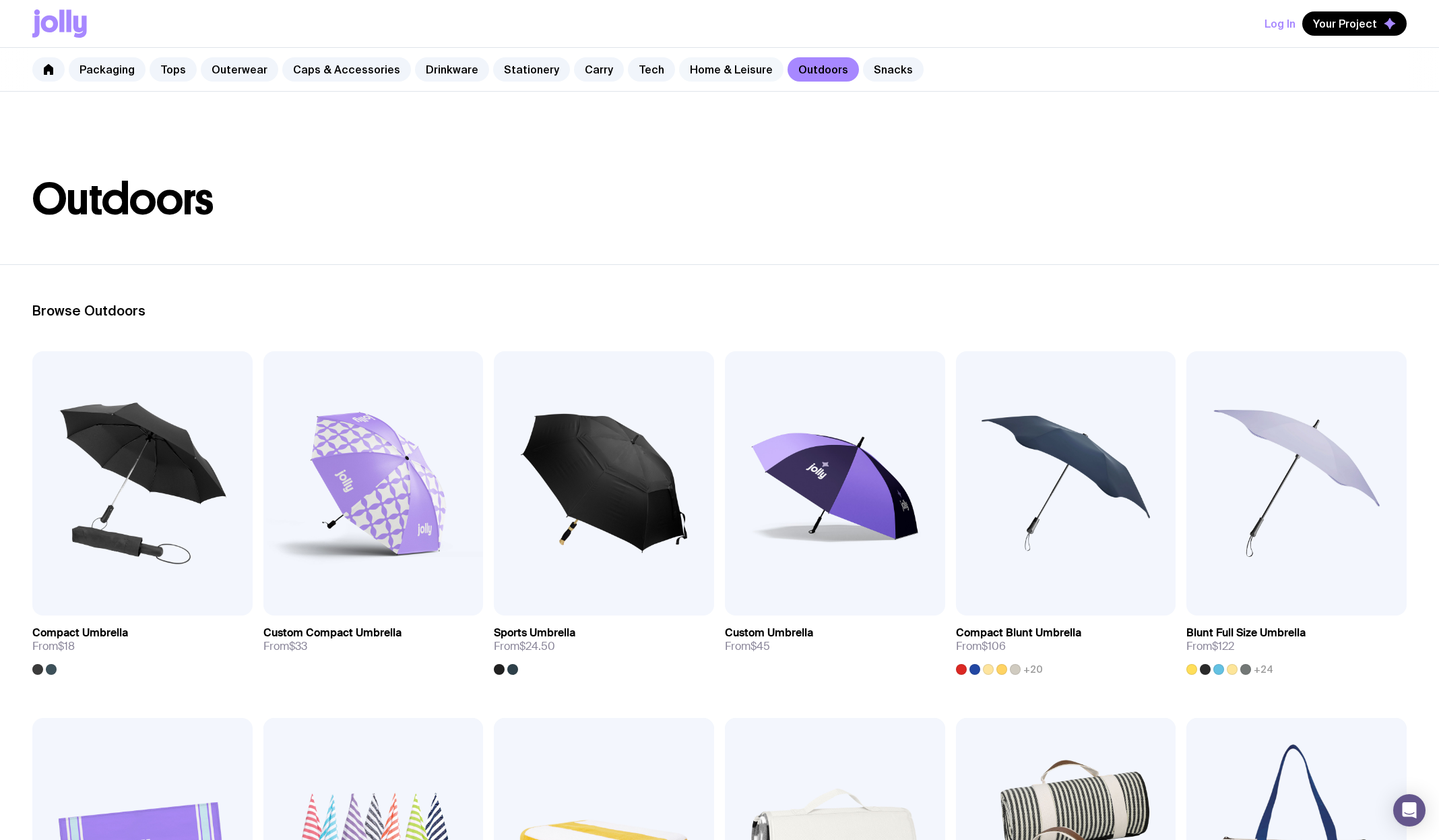
click at [731, 69] on link "Home & Leisure" at bounding box center [731, 69] width 105 height 25
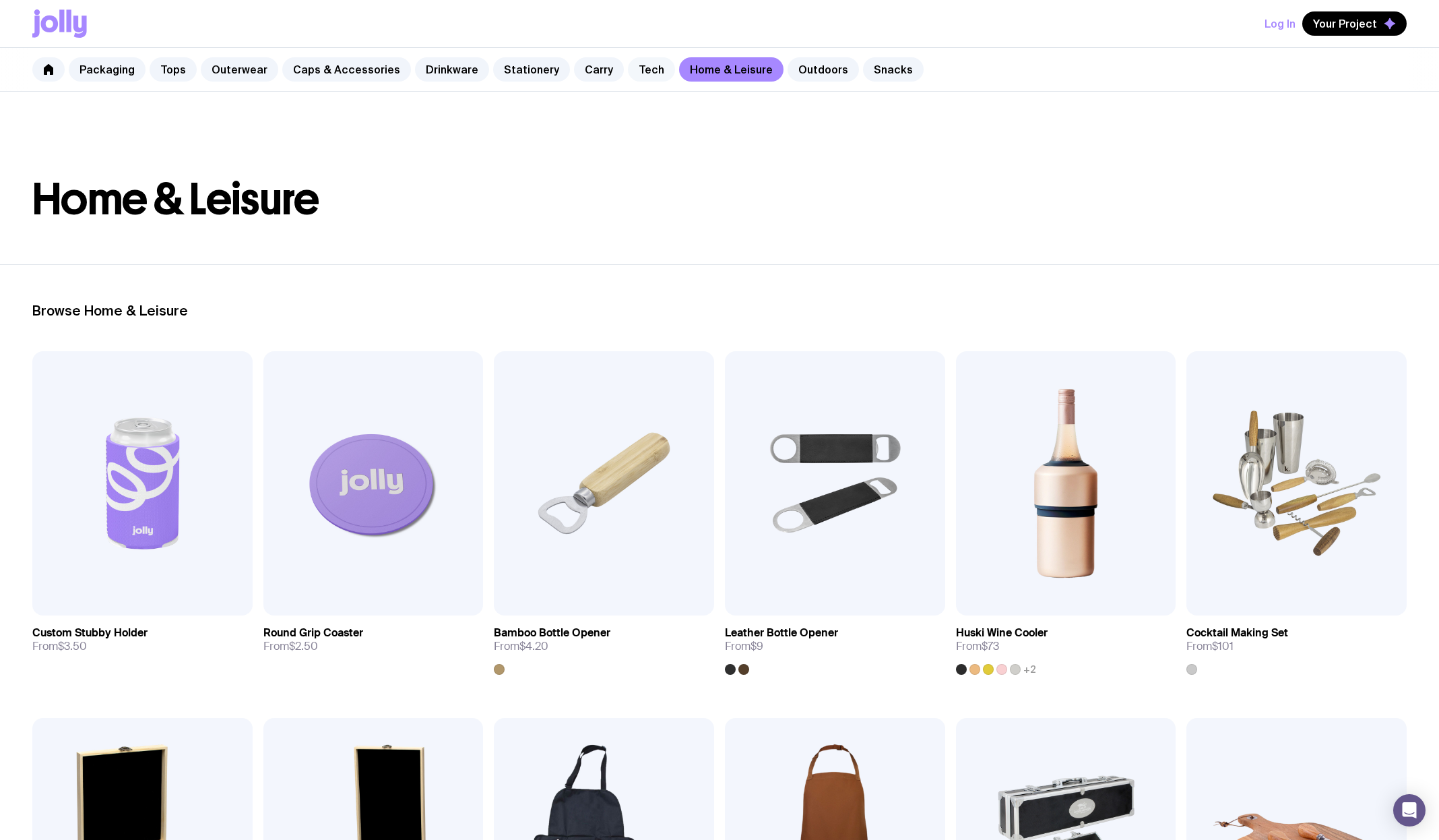
click at [635, 69] on link "Tech" at bounding box center [652, 69] width 47 height 25
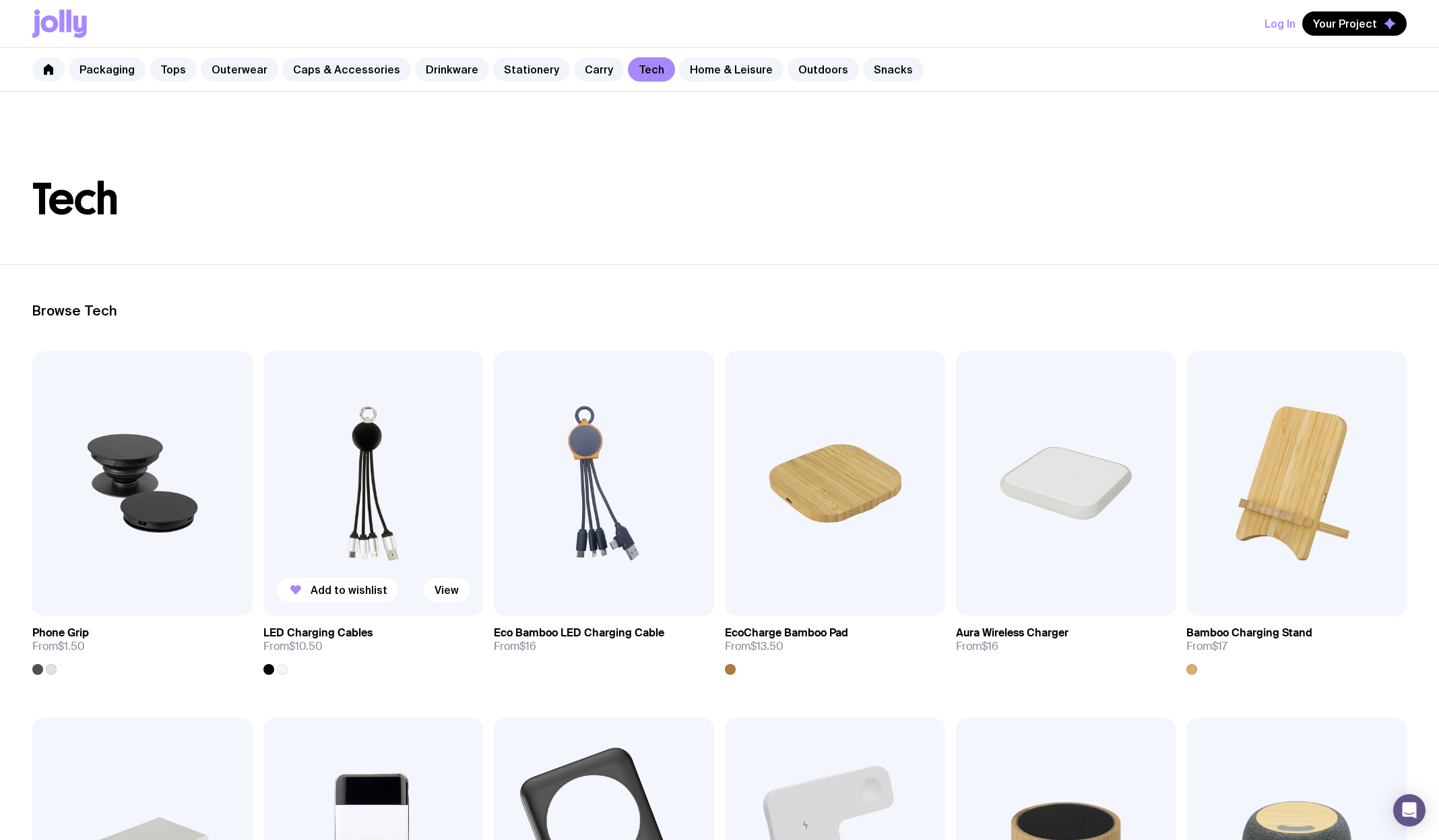
click at [354, 436] on img at bounding box center [374, 483] width 220 height 265
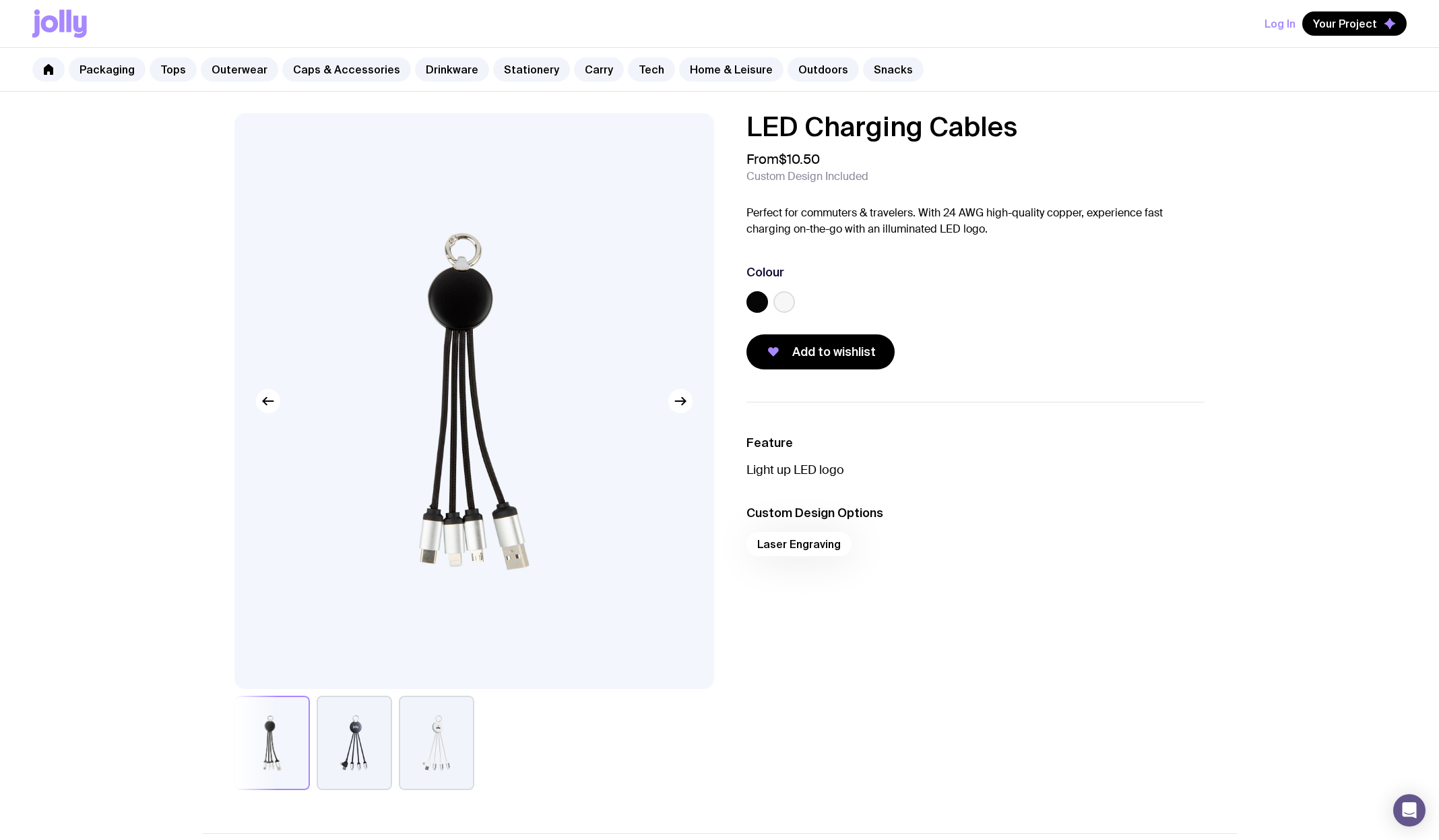
click at [365, 767] on button "button" at bounding box center [354, 743] width 75 height 95
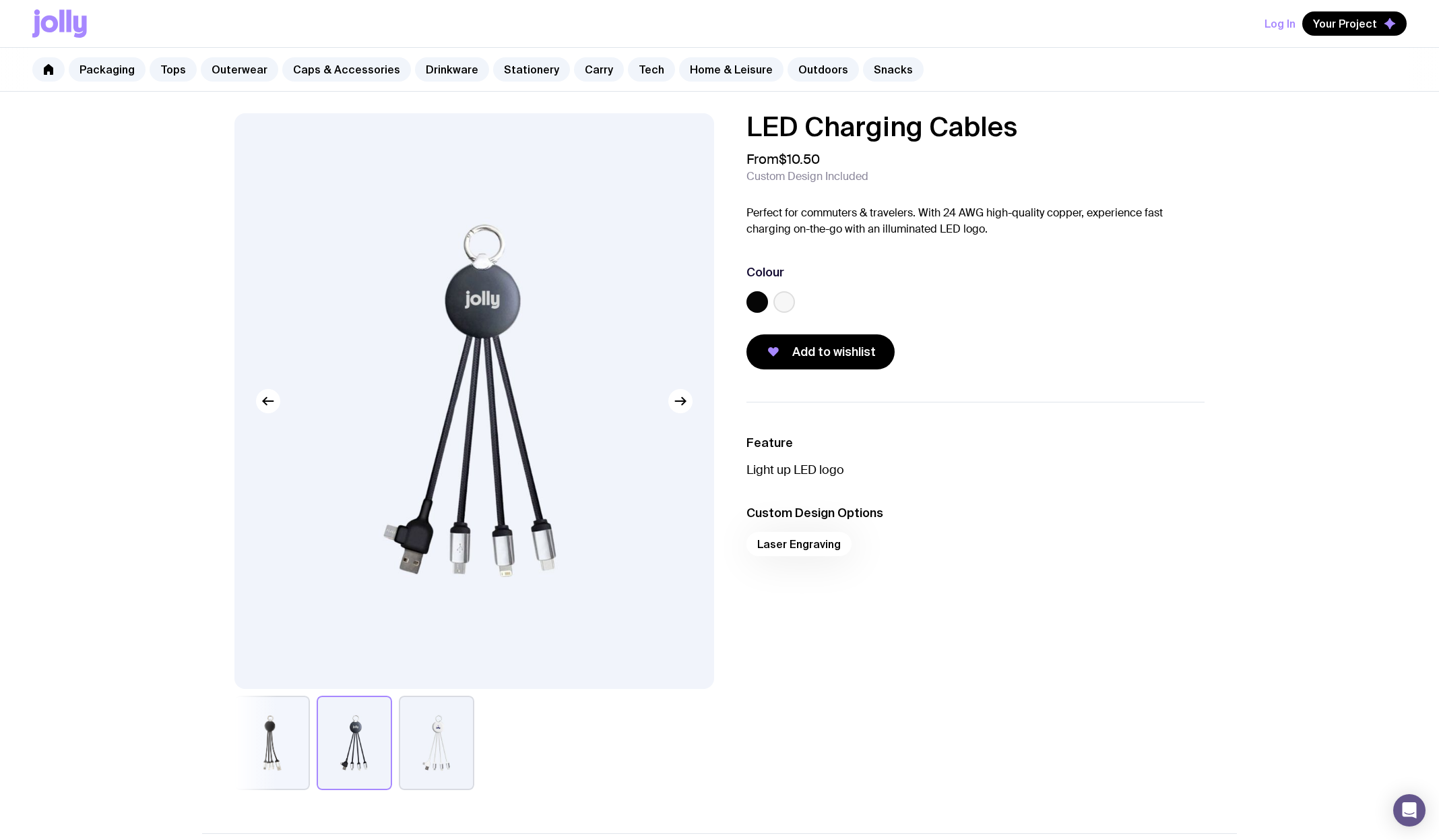
click at [415, 757] on button "button" at bounding box center [436, 743] width 75 height 95
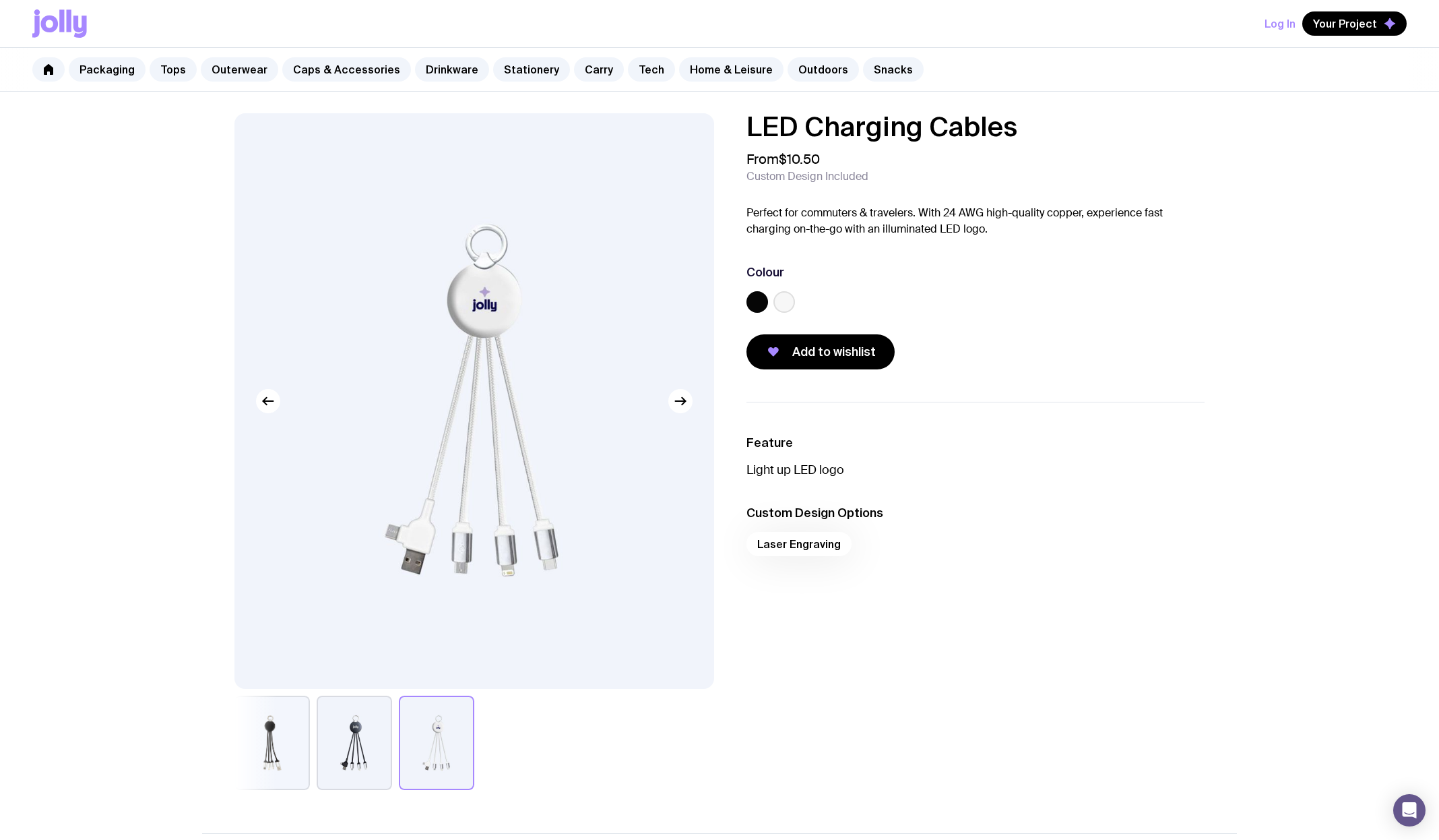
click at [358, 759] on button "button" at bounding box center [354, 743] width 75 height 95
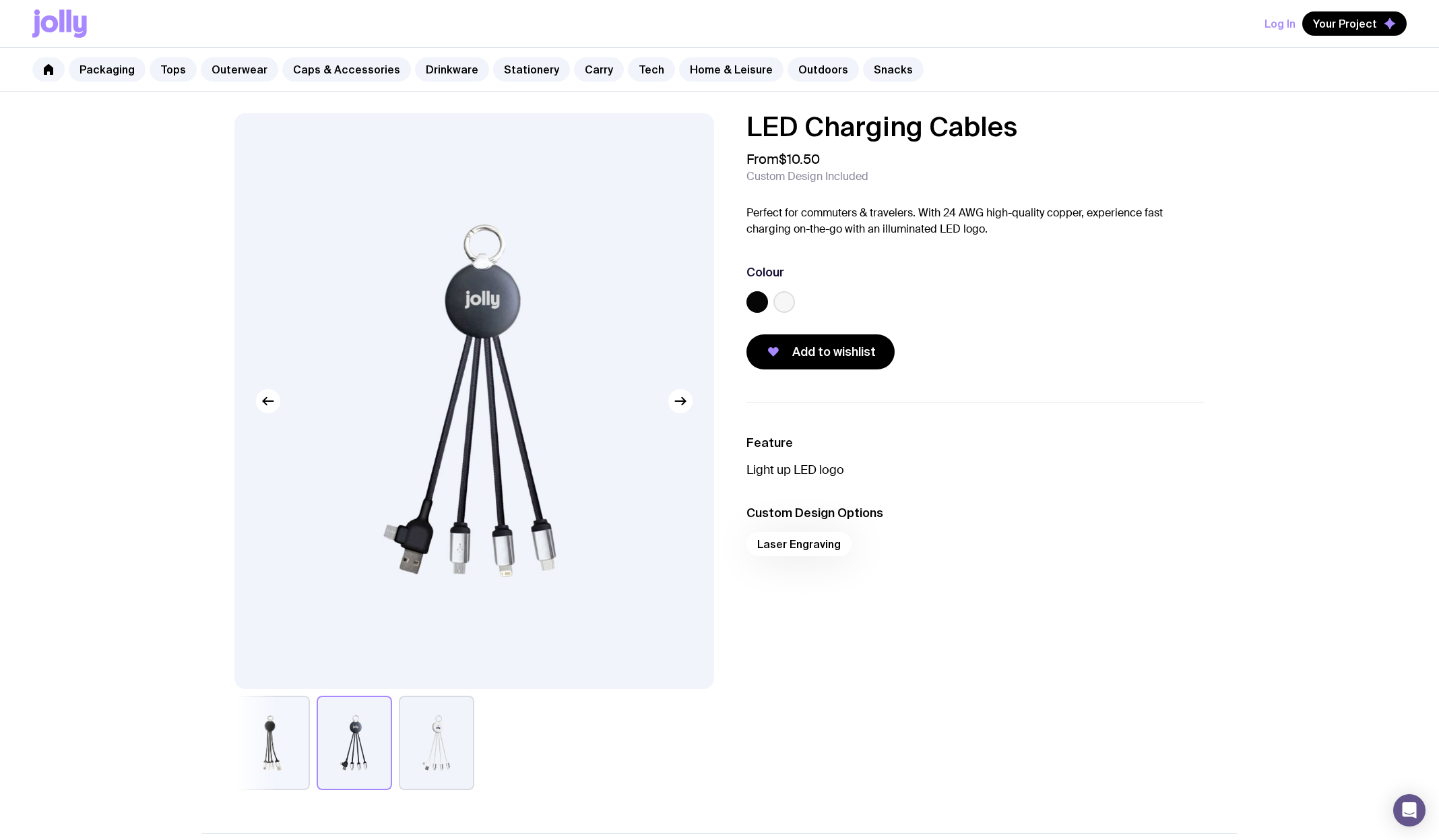
click at [415, 770] on button "button" at bounding box center [436, 743] width 75 height 95
